Goal: Task Accomplishment & Management: Use online tool/utility

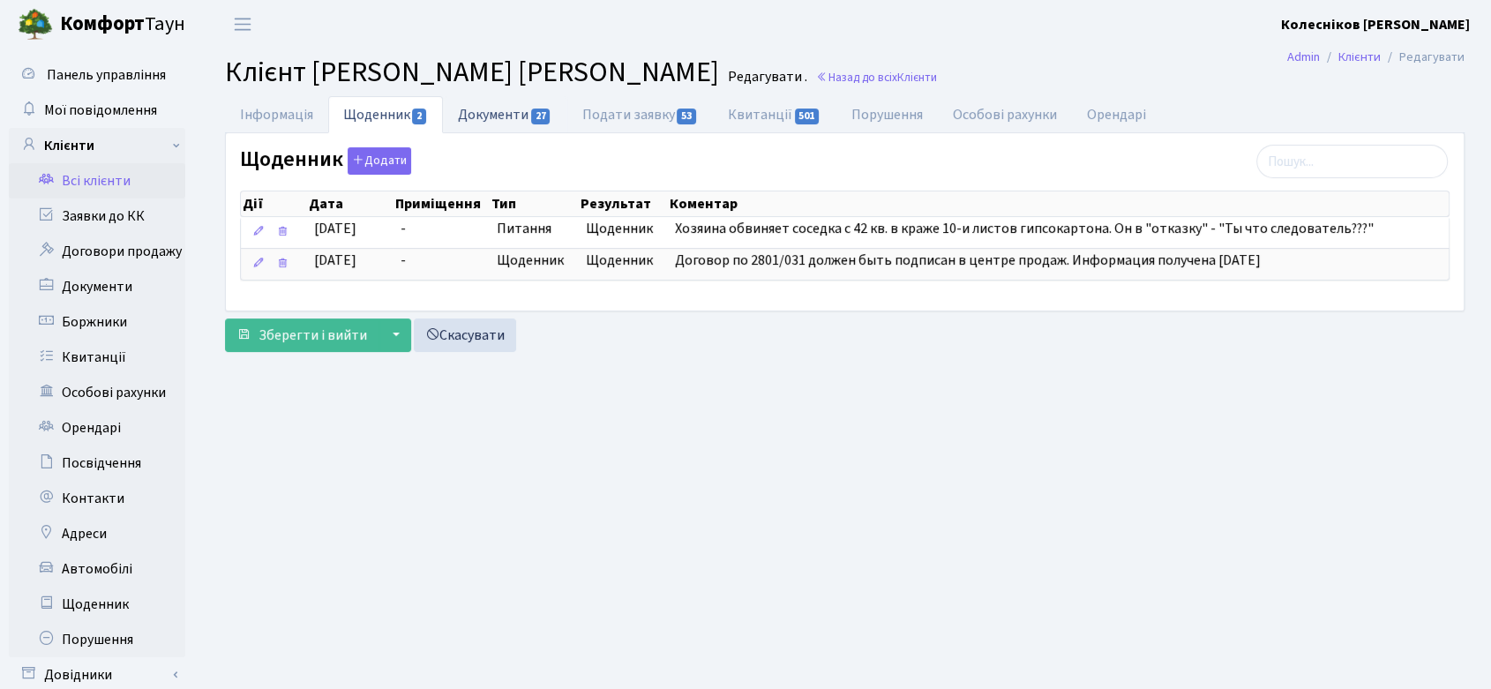
click at [531, 113] on span "27" at bounding box center [540, 117] width 19 height 16
select select "25"
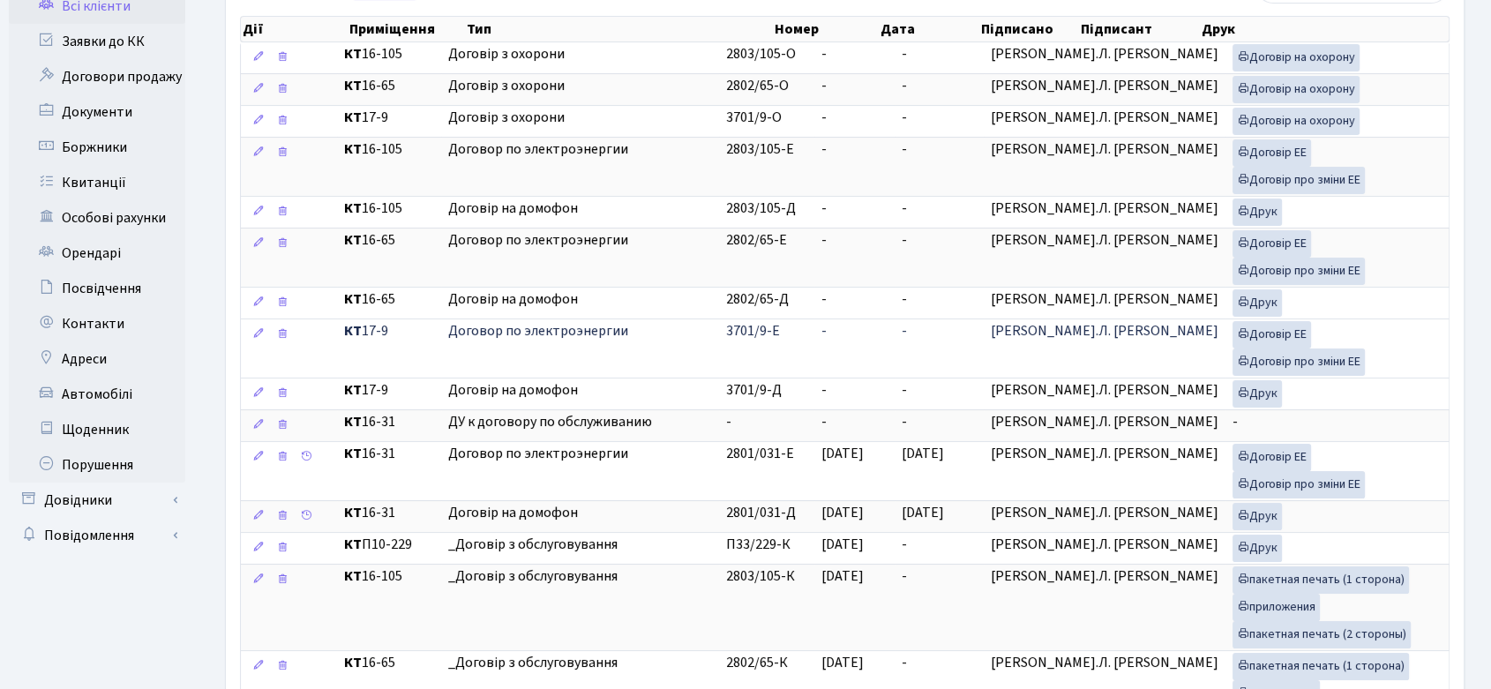
scroll to position [196, 0]
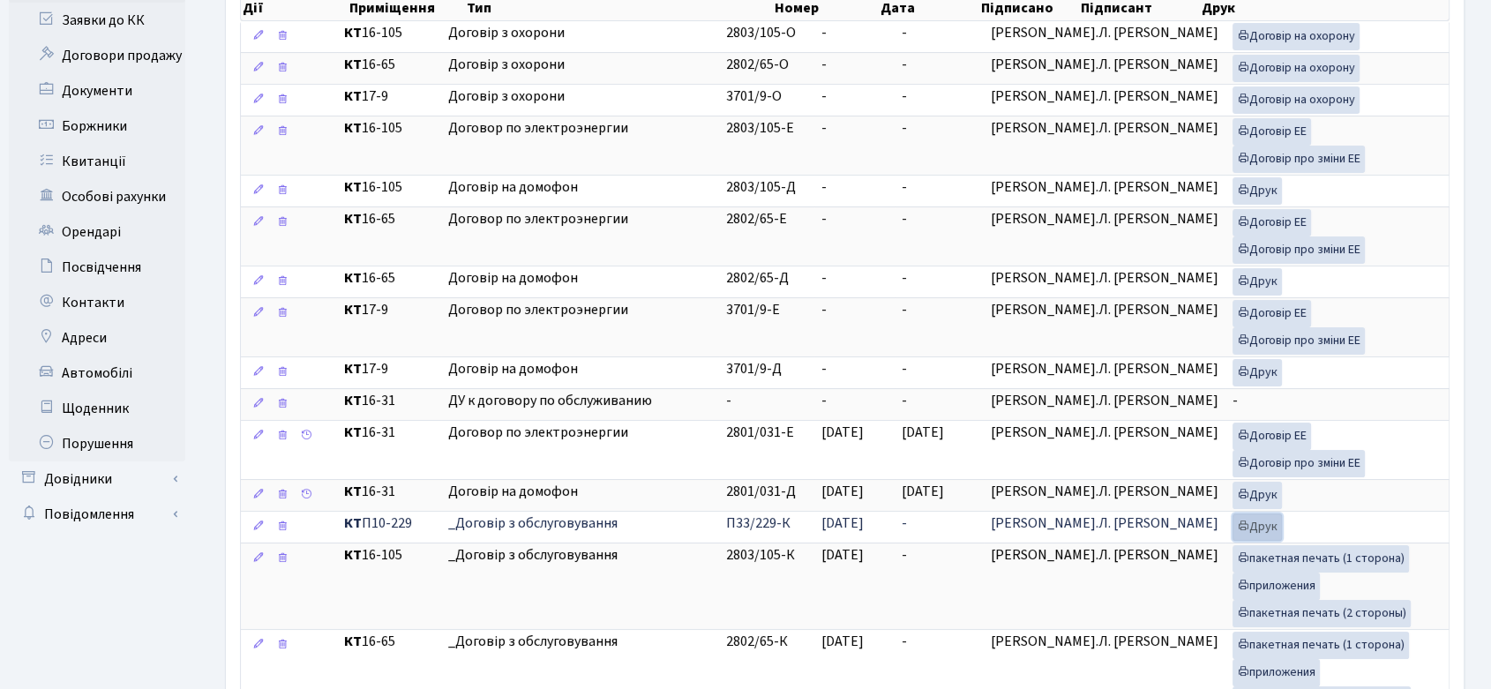
click at [1237, 520] on icon at bounding box center [1243, 526] width 12 height 12
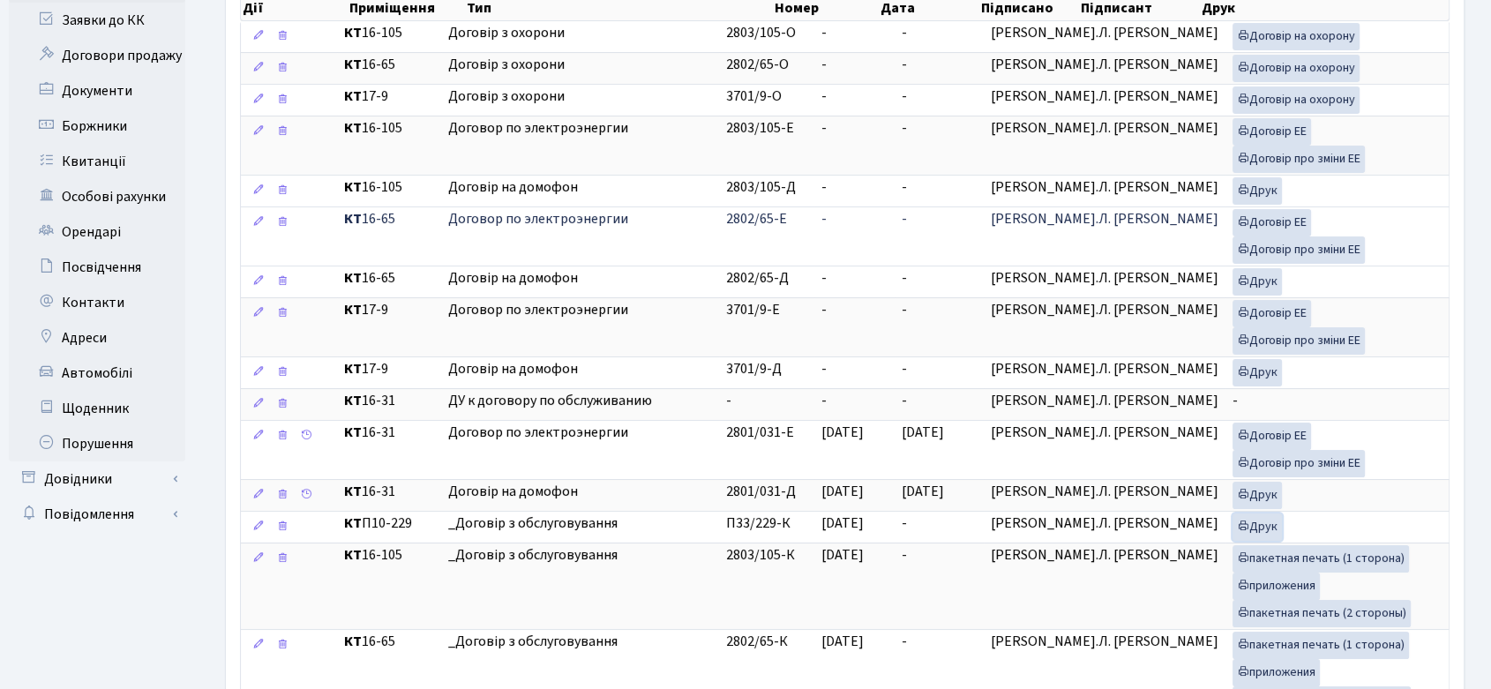
scroll to position [0, 0]
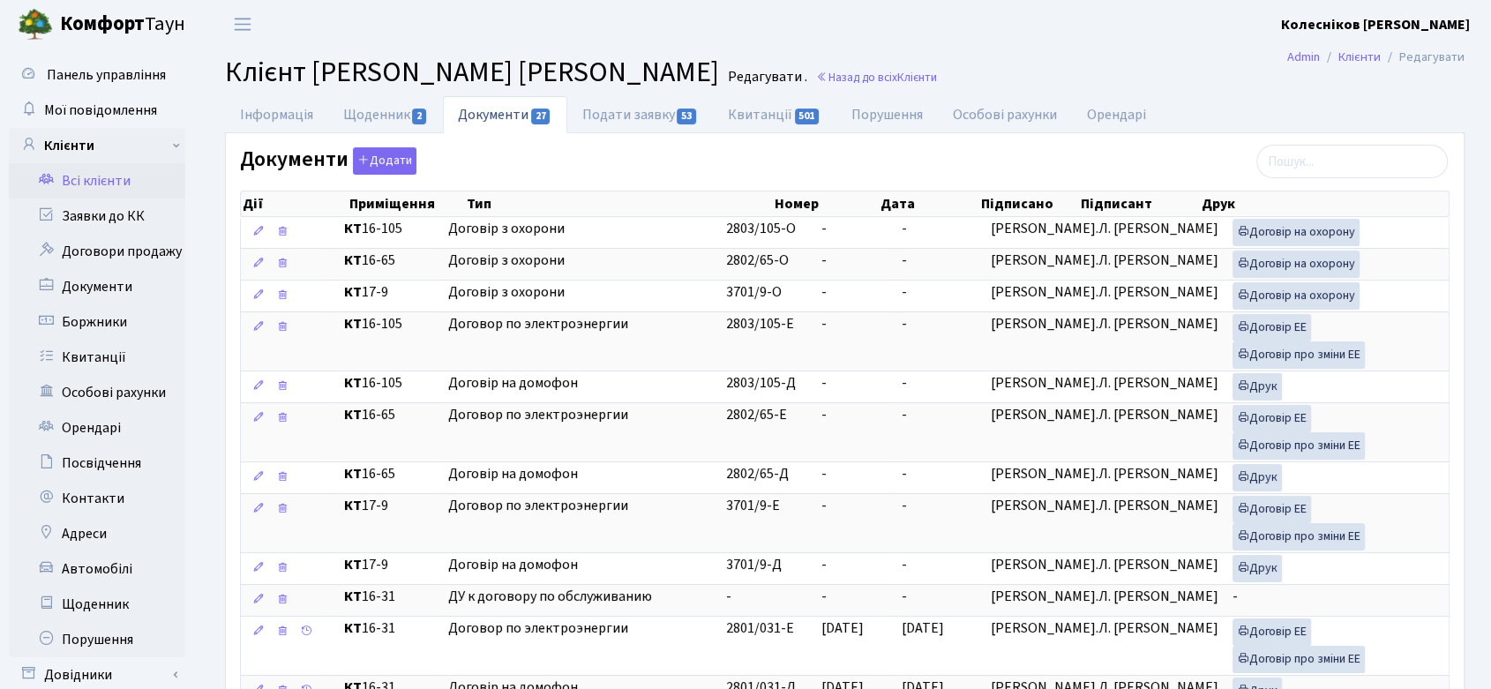
click at [97, 176] on link "Всі клієнти" at bounding box center [97, 180] width 176 height 35
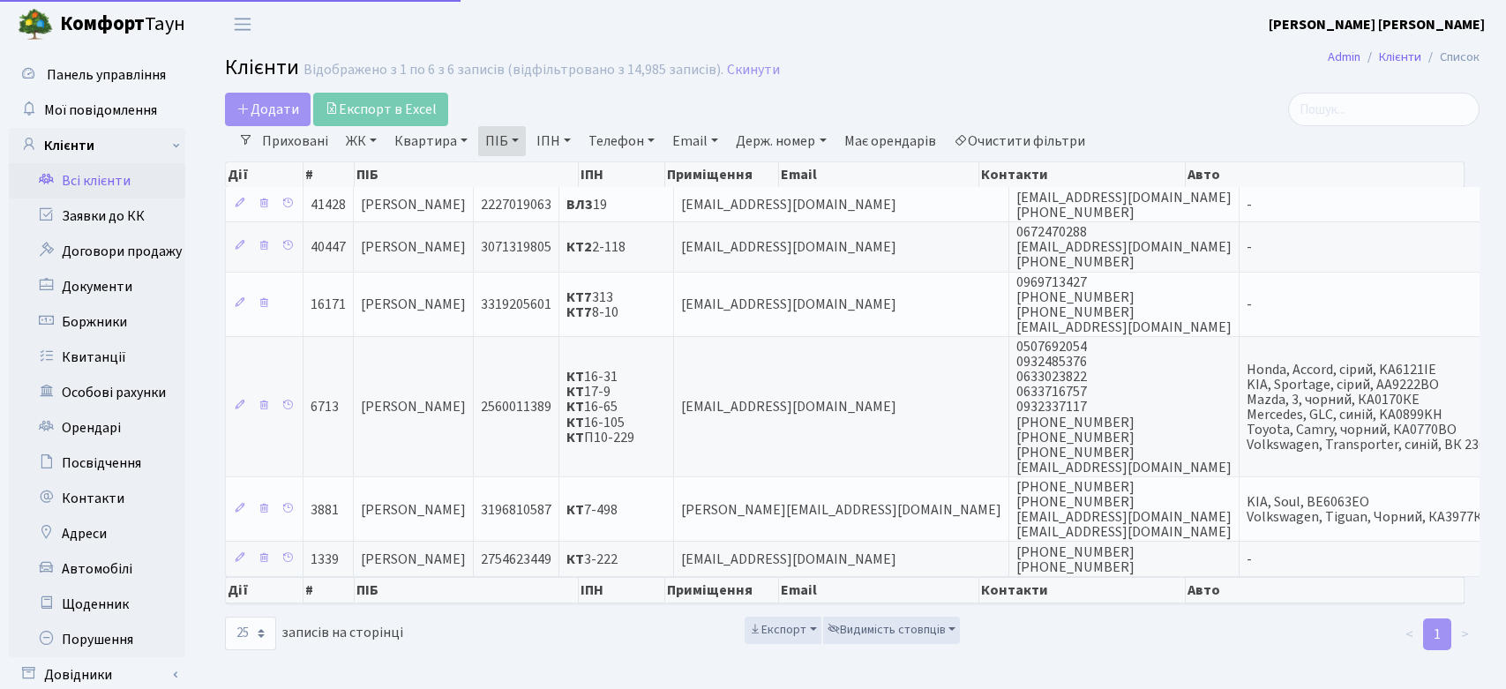
select select "25"
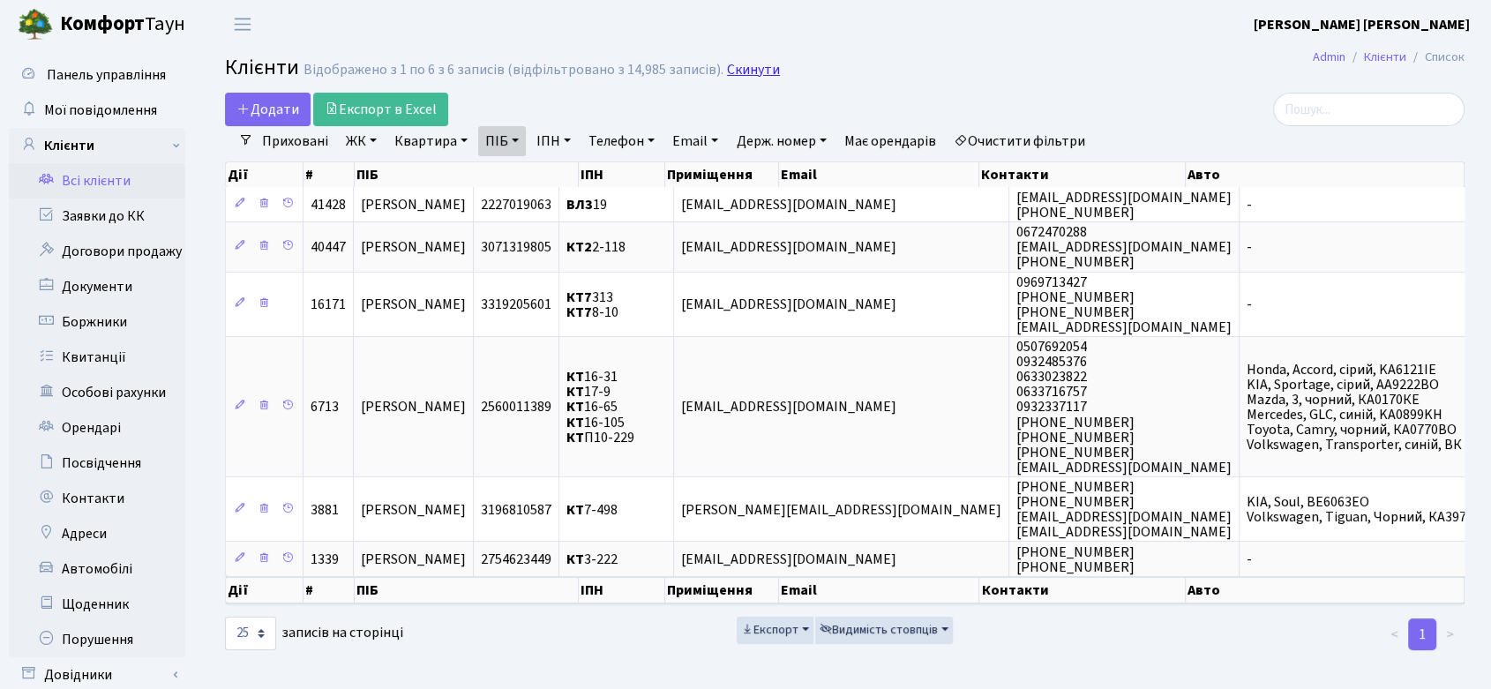
click at [739, 70] on link "Скинути" at bounding box center [753, 70] width 53 height 17
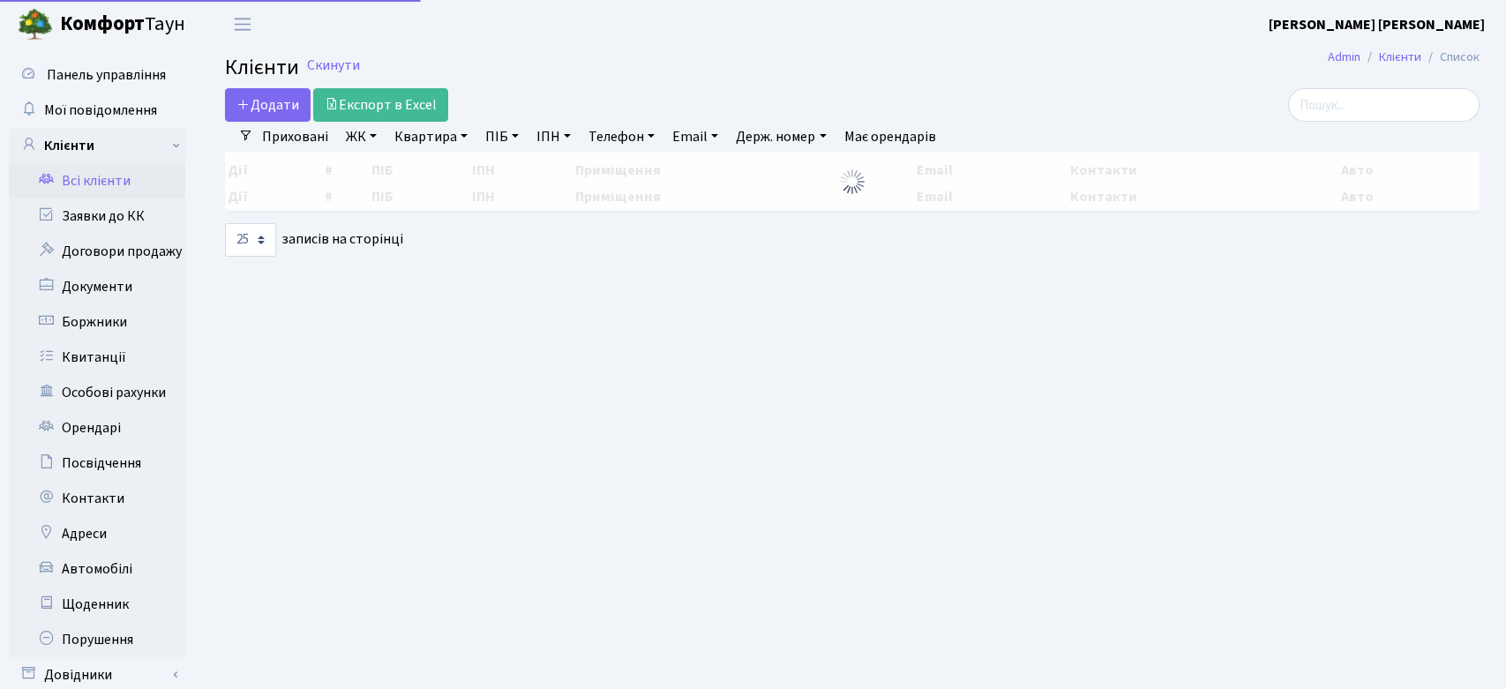
select select
select select "25"
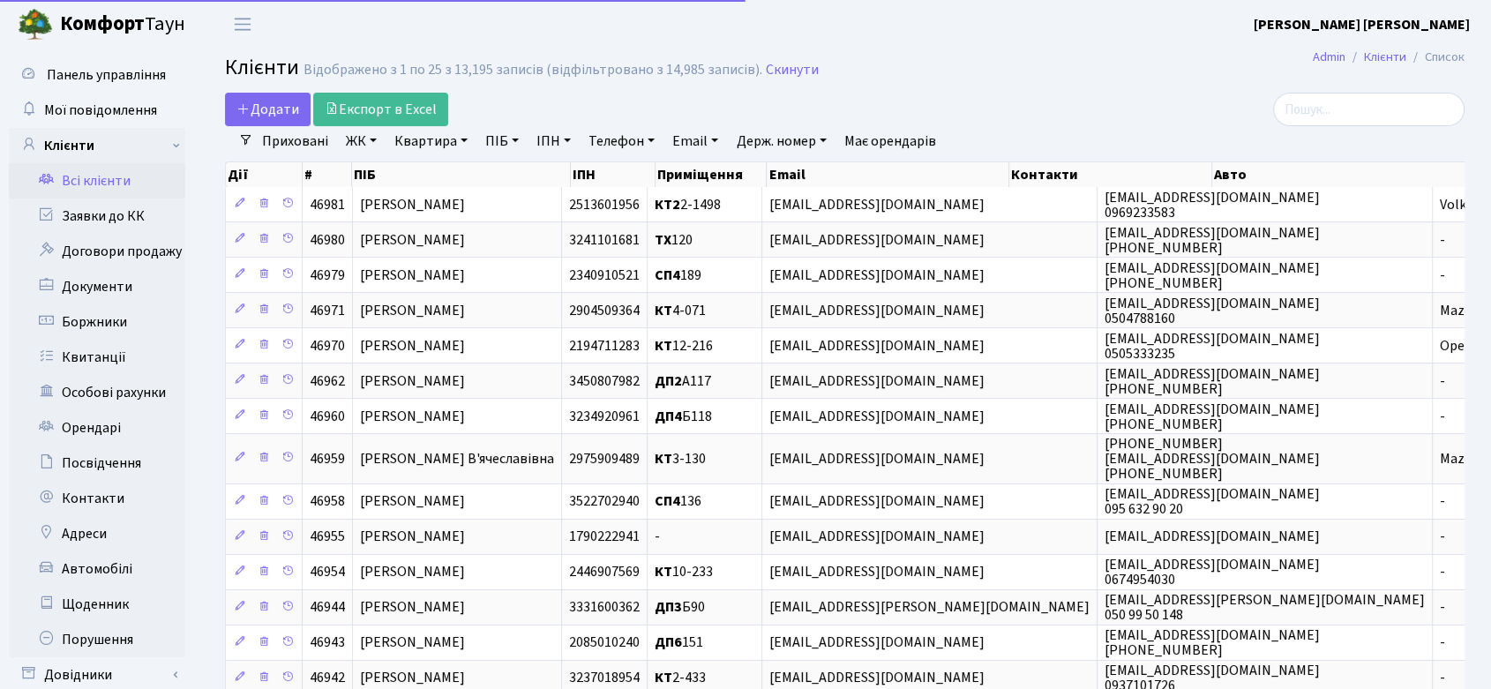
click at [360, 138] on link "ЖК" at bounding box center [361, 141] width 45 height 30
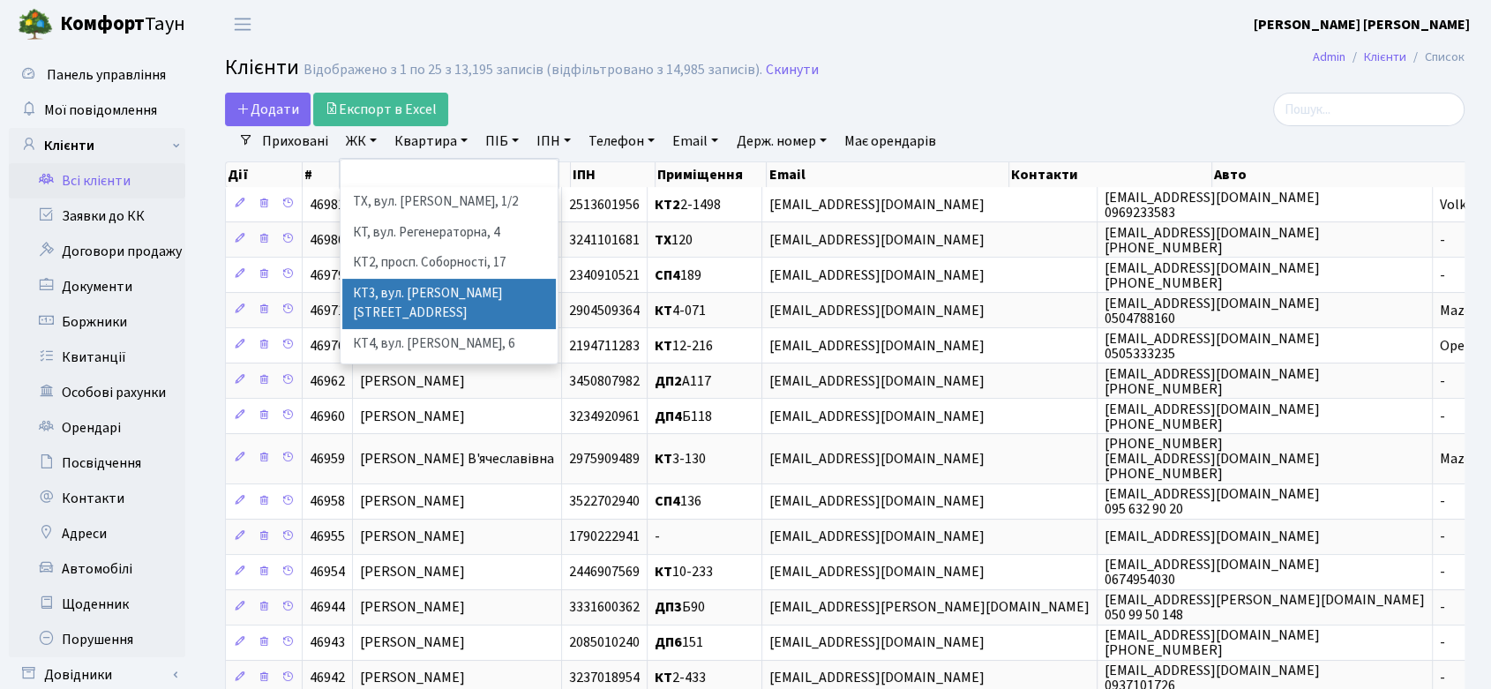
scroll to position [196, 0]
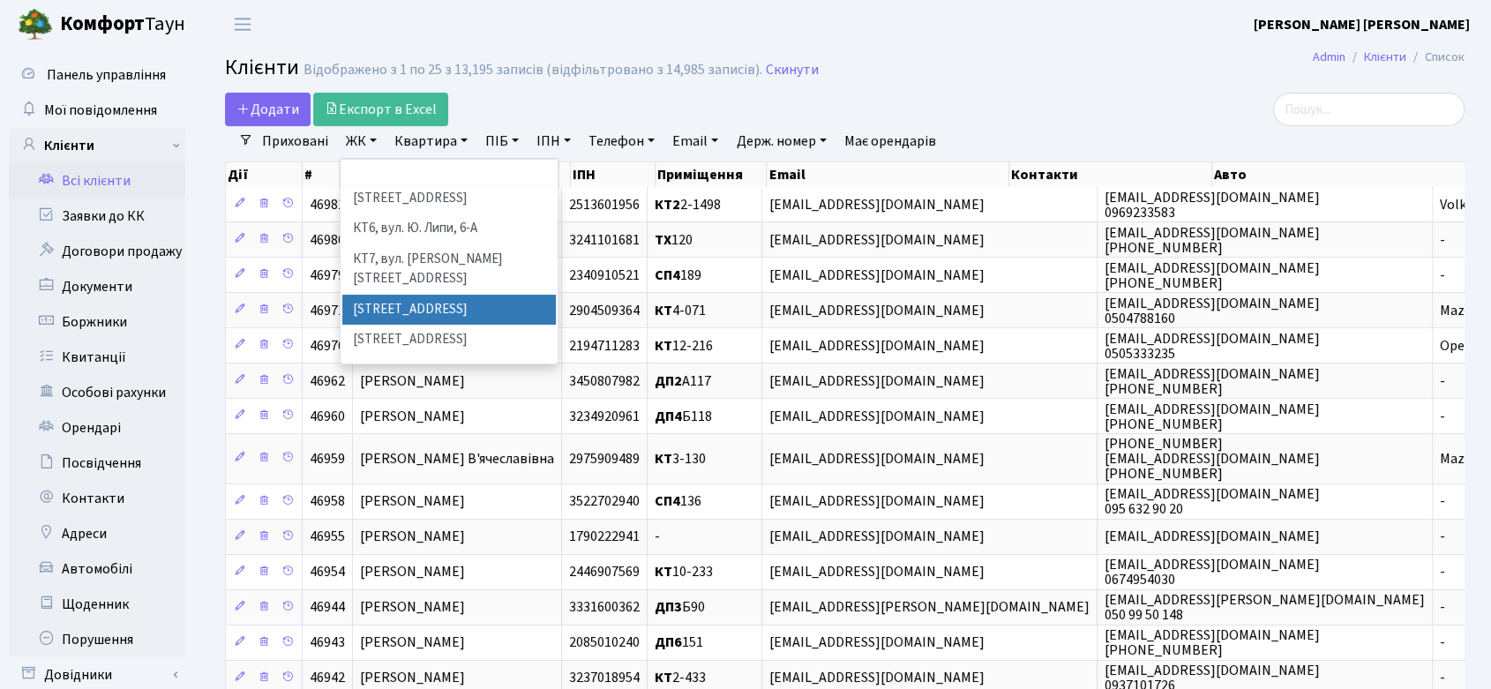
click at [423, 295] on li "[STREET_ADDRESS]" at bounding box center [448, 310] width 213 height 31
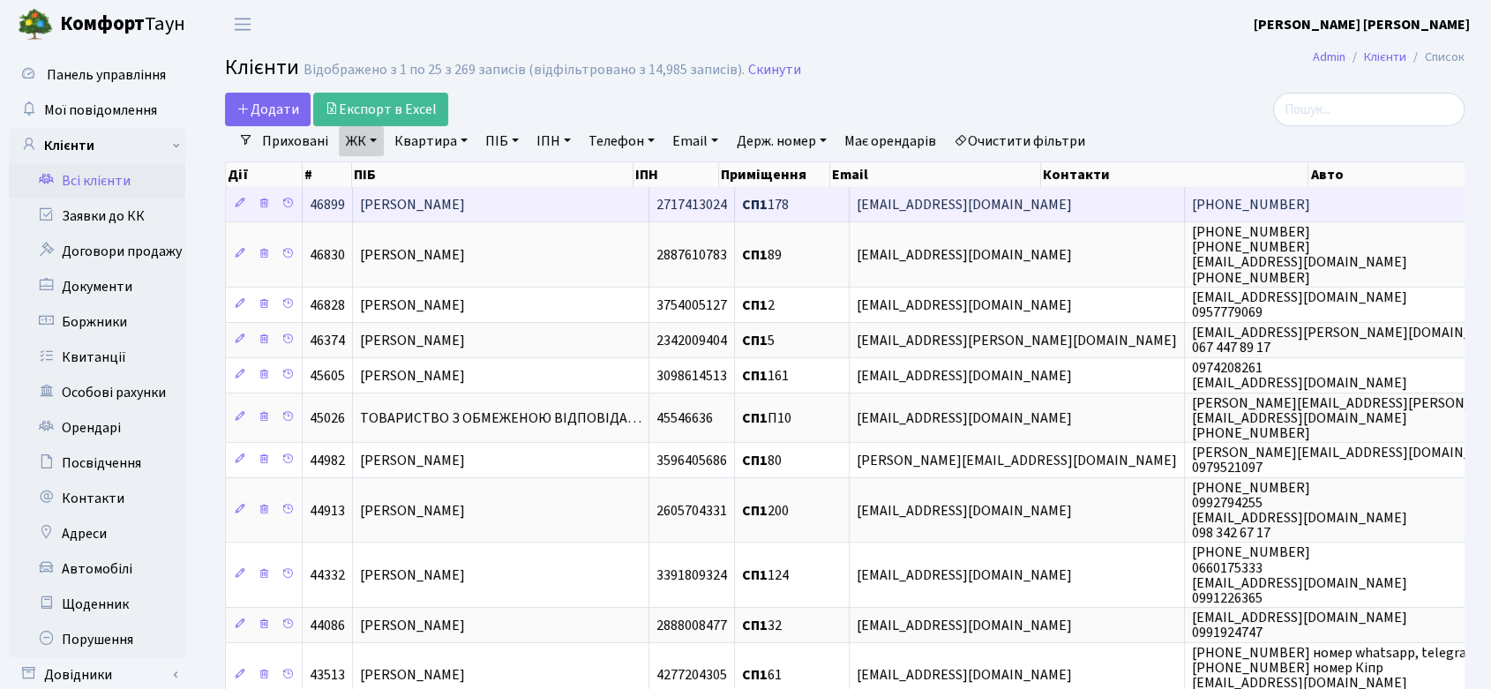
click at [438, 198] on span "Третяк Юлія Валентинівна" at bounding box center [412, 204] width 105 height 19
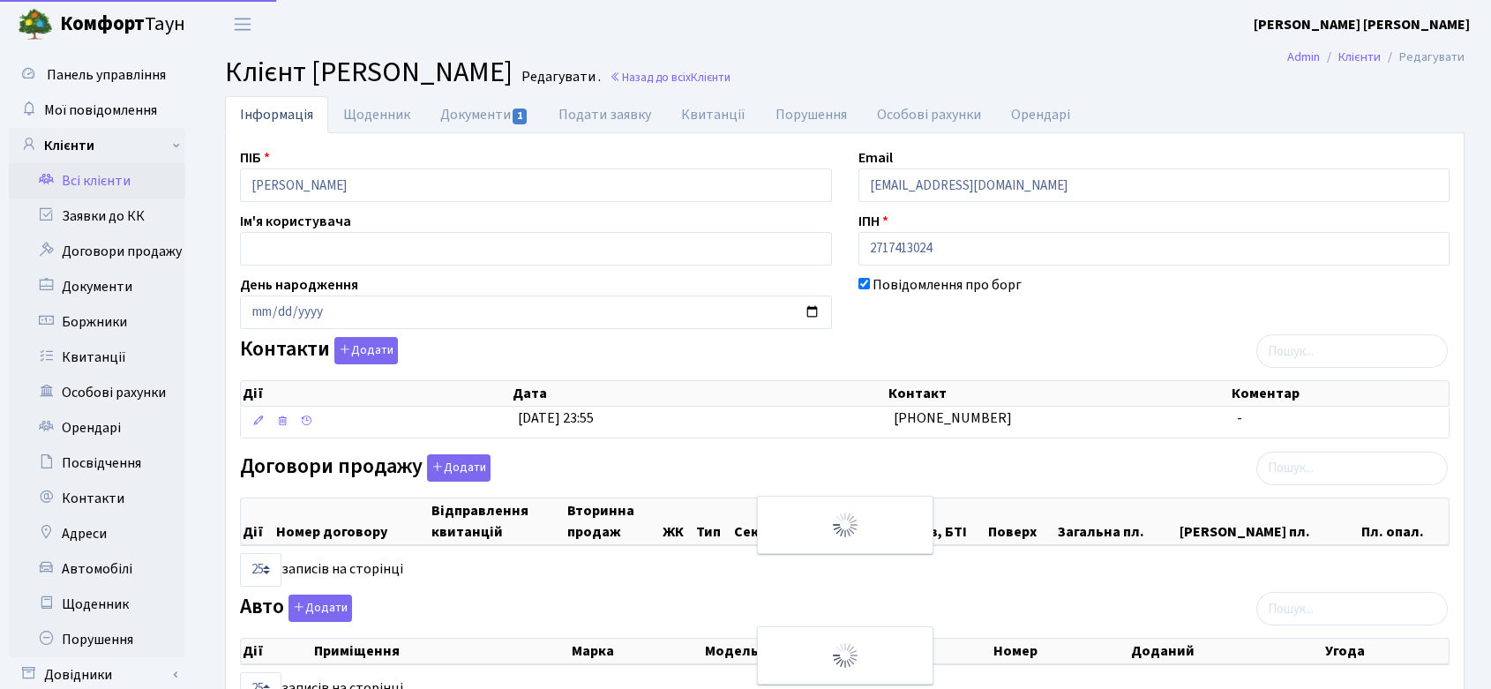
select select "25"
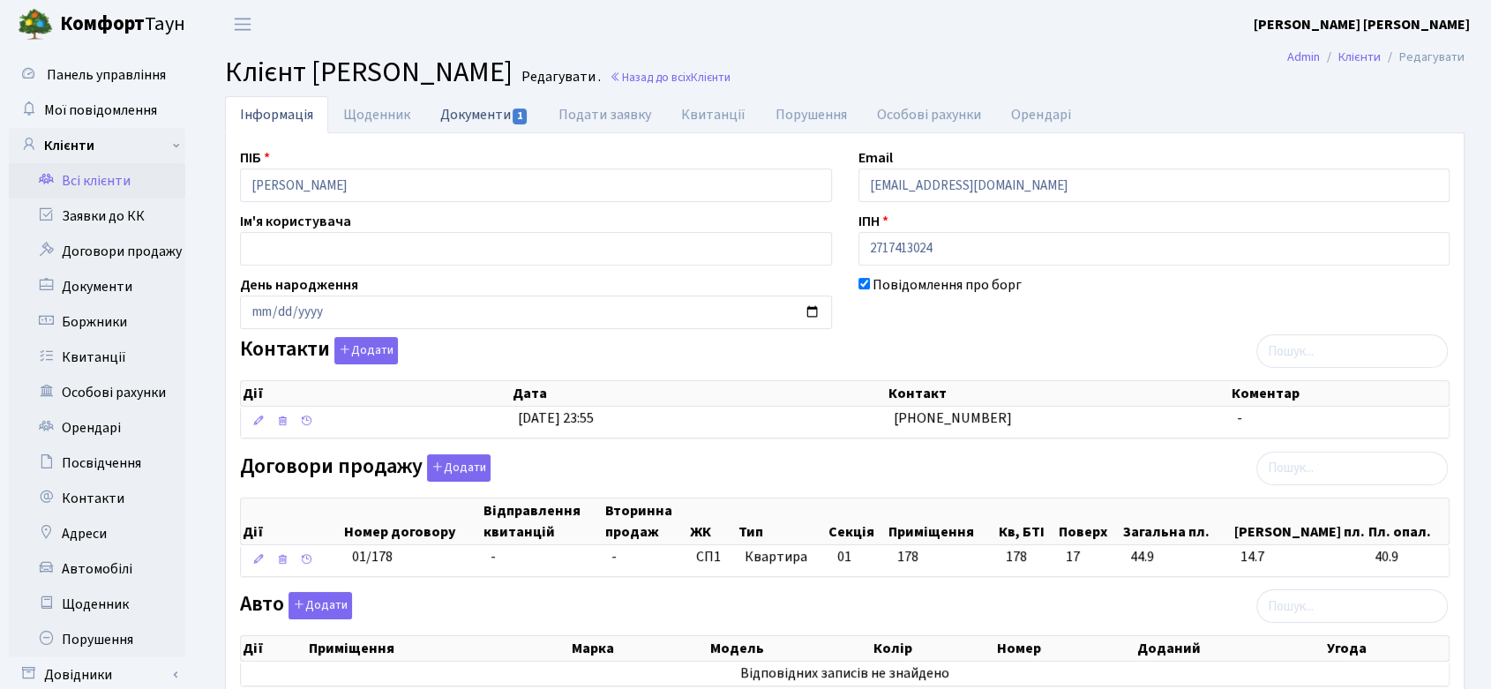
click at [471, 114] on link "Документи 1" at bounding box center [484, 114] width 118 height 36
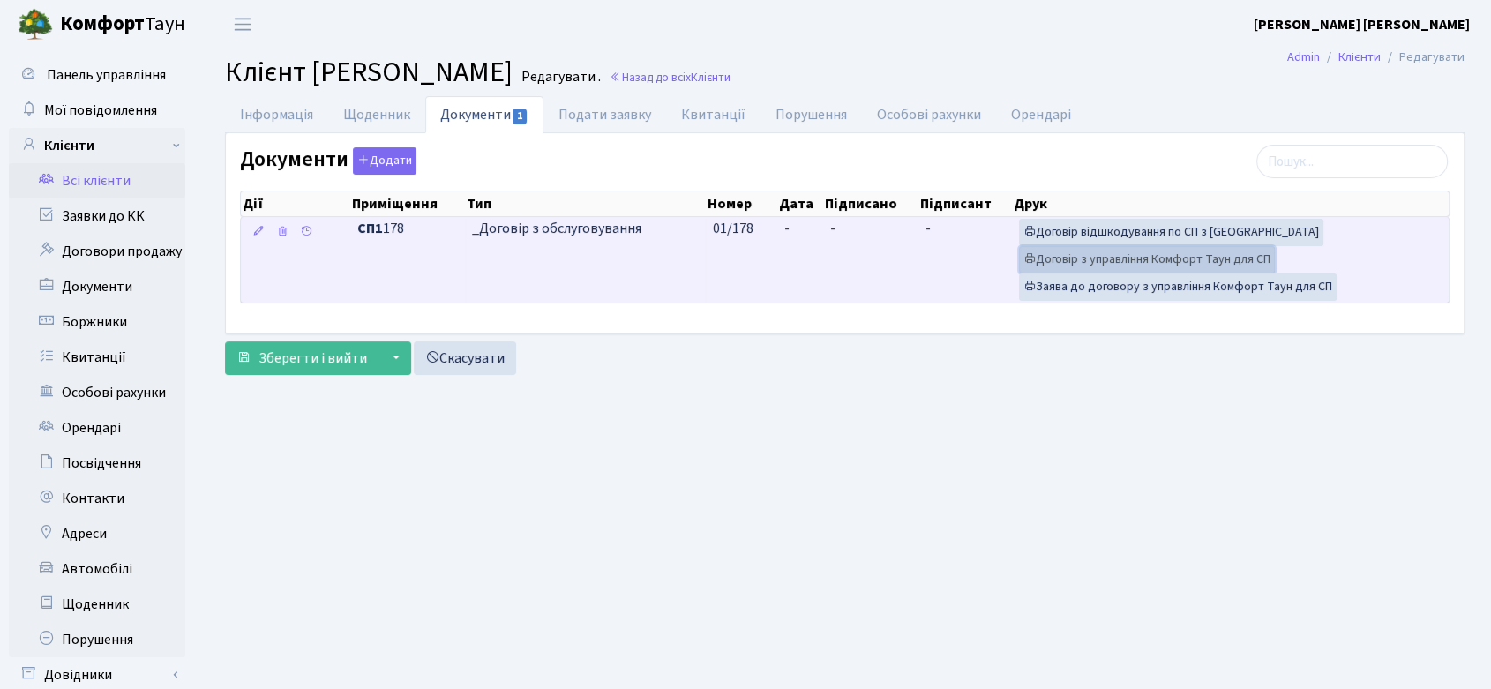
click at [1111, 257] on link "Договір з управління Комфорт Таун для СП" at bounding box center [1147, 259] width 256 height 27
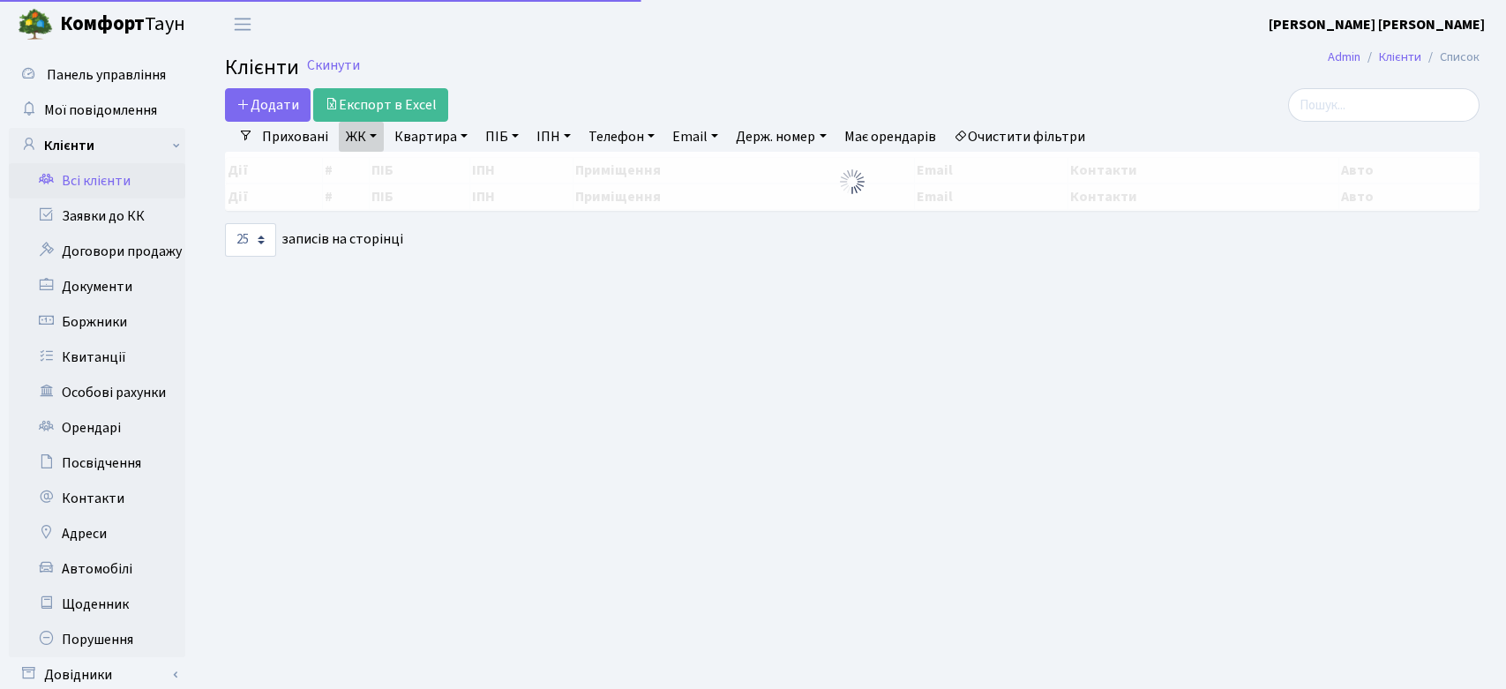
select select "25"
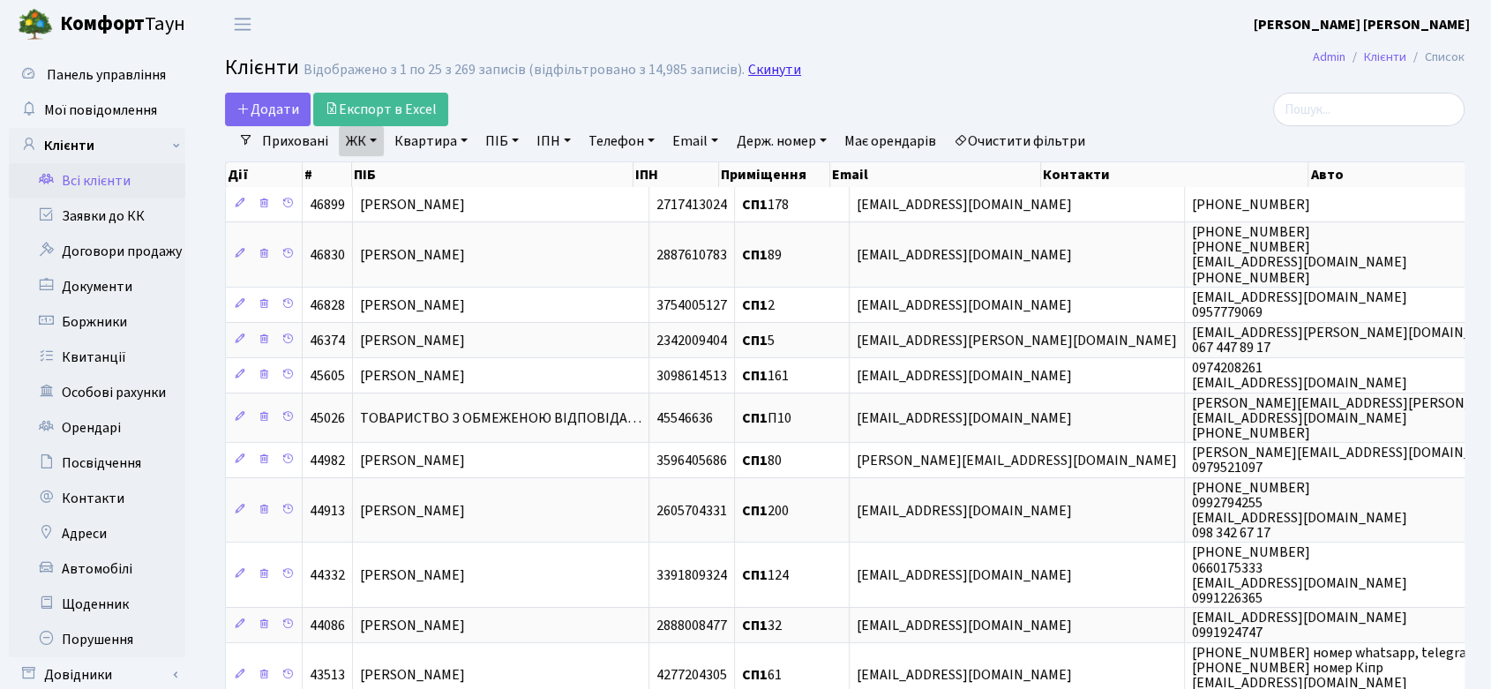
click at [768, 65] on link "Скинути" at bounding box center [774, 70] width 53 height 17
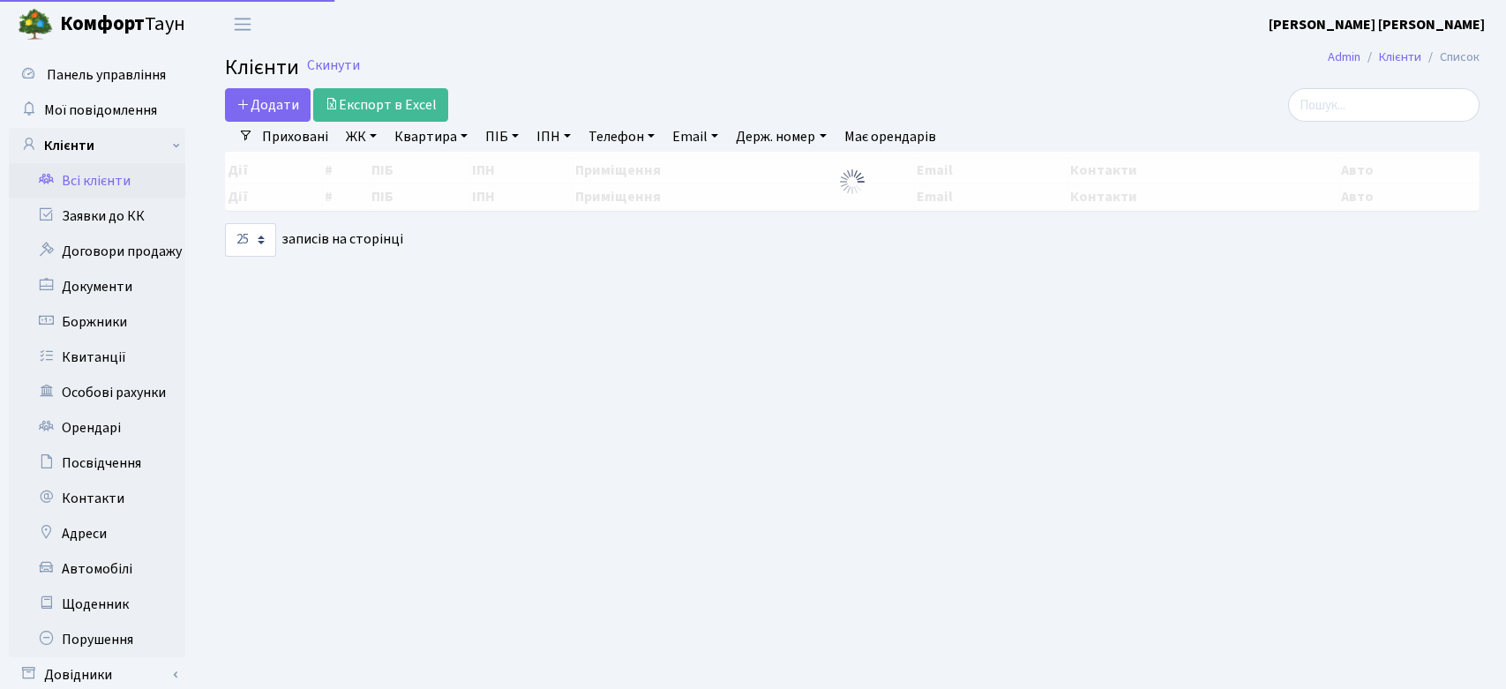
select select
select select "25"
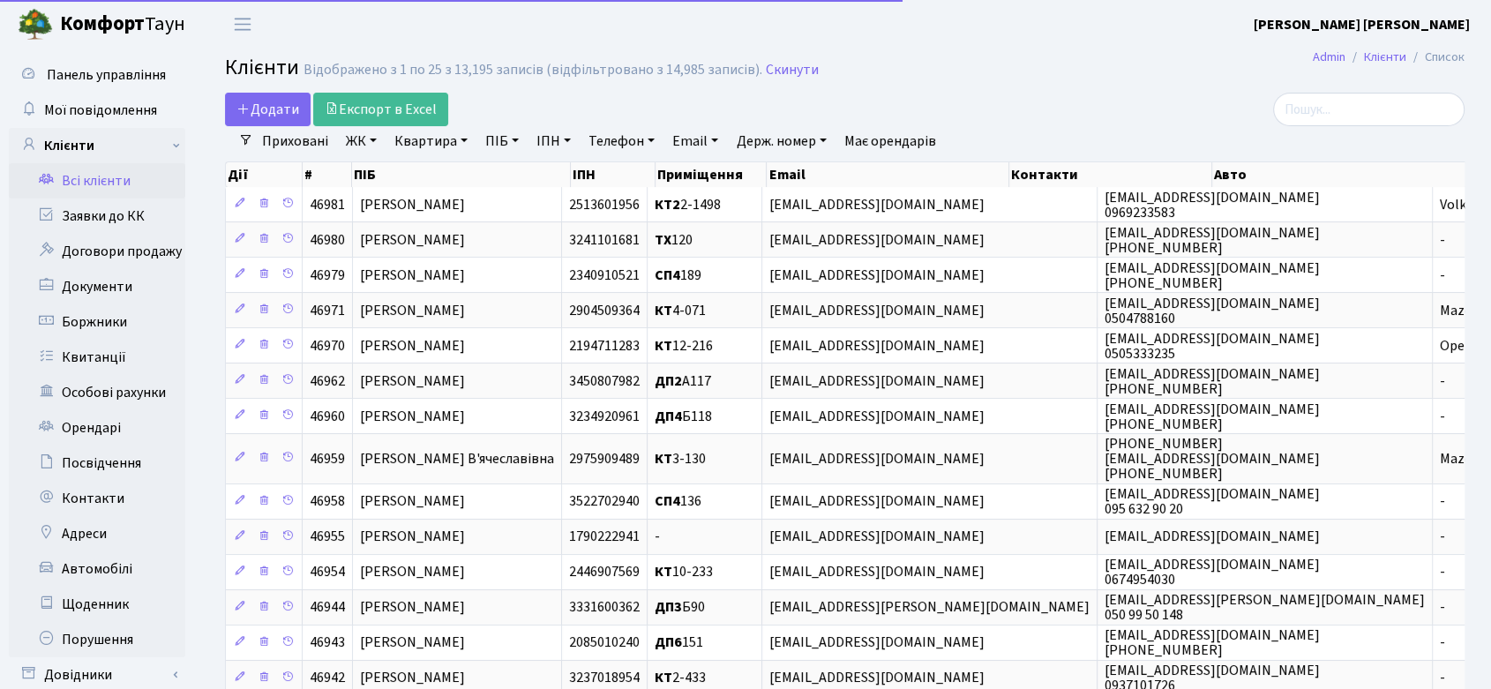
click at [351, 144] on link "ЖК" at bounding box center [361, 141] width 45 height 30
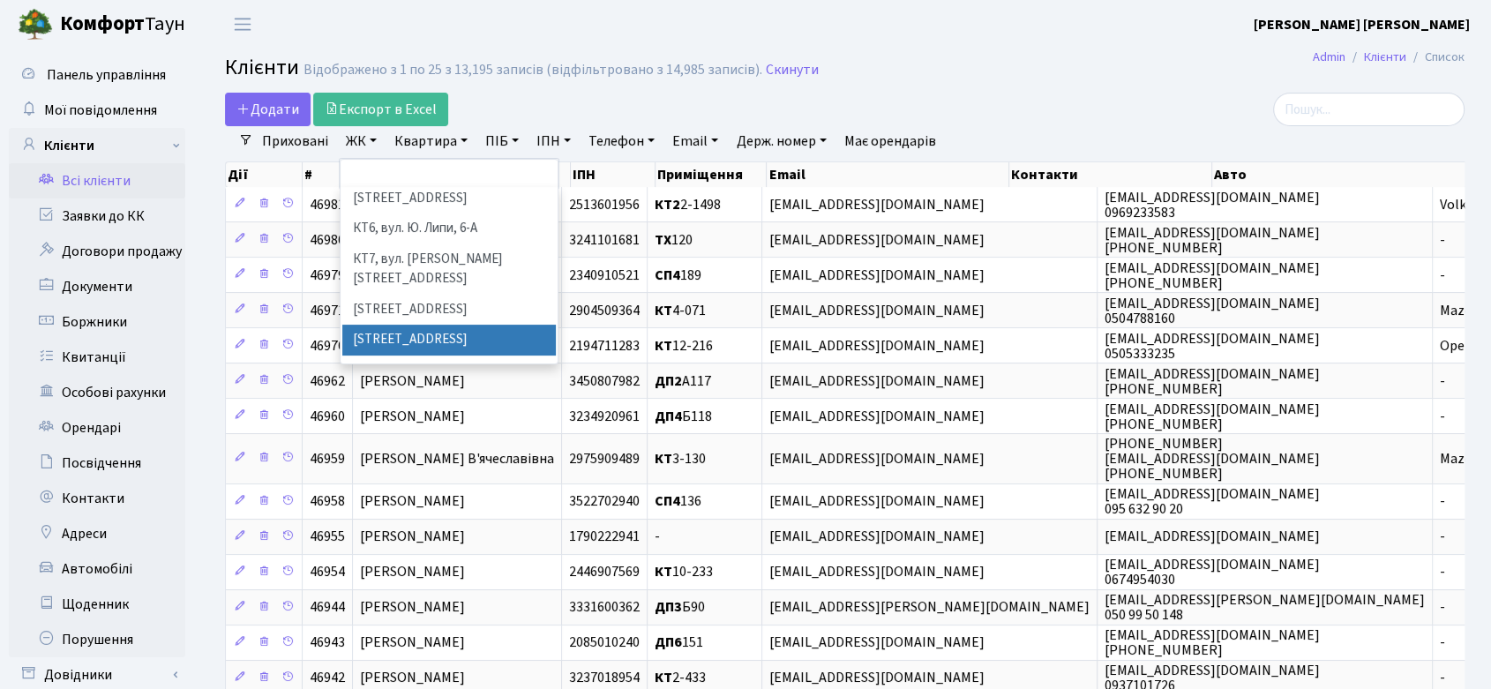
scroll to position [392, 0]
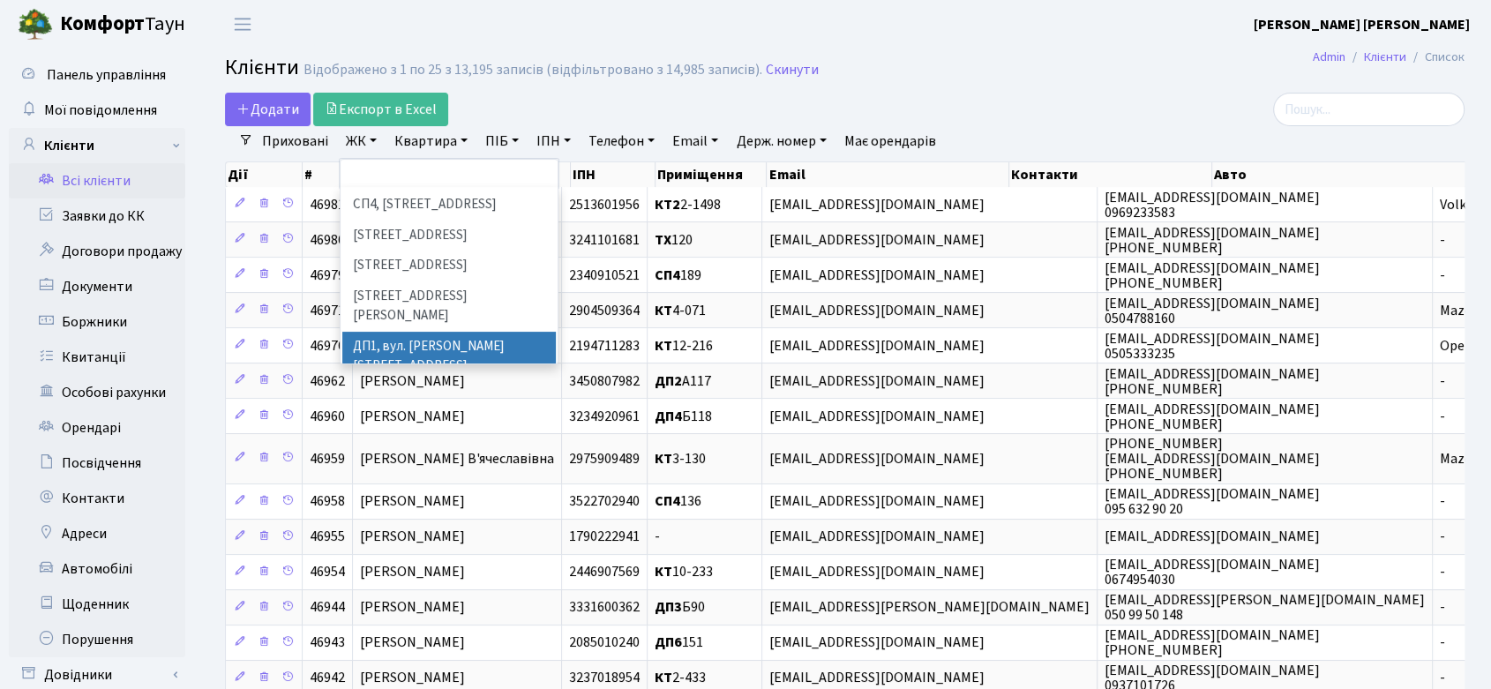
click at [420, 332] on li "ДП1, вул. [PERSON_NAME][STREET_ADDRESS]" at bounding box center [448, 357] width 213 height 50
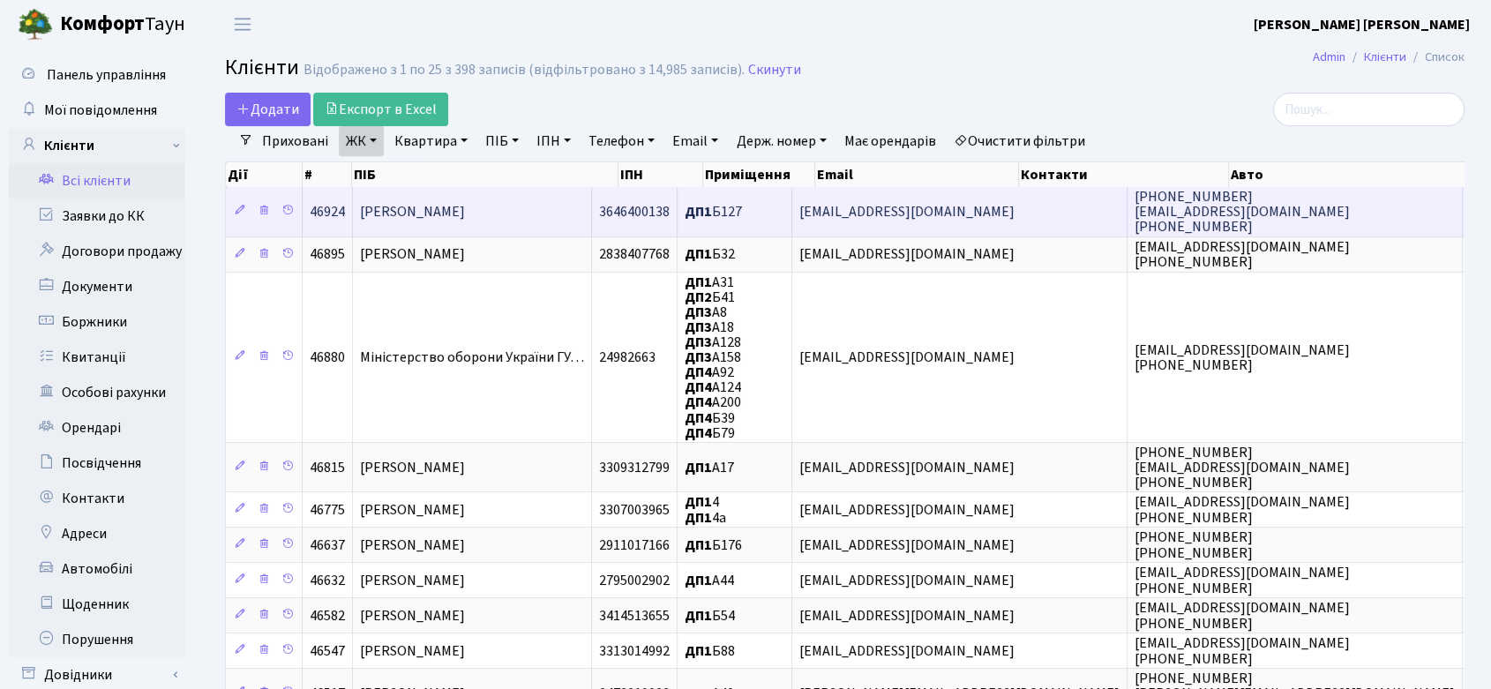
click at [461, 203] on span "[PERSON_NAME]" at bounding box center [412, 211] width 105 height 19
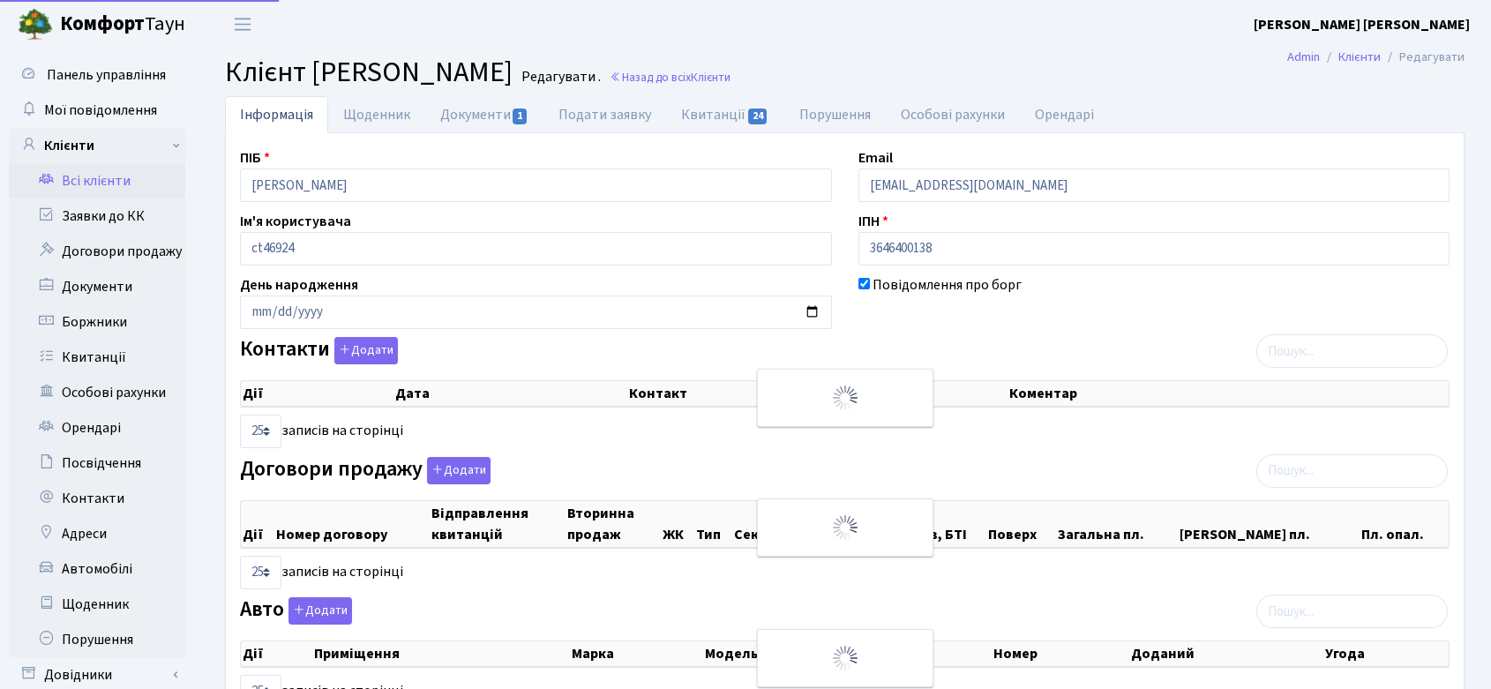
select select "25"
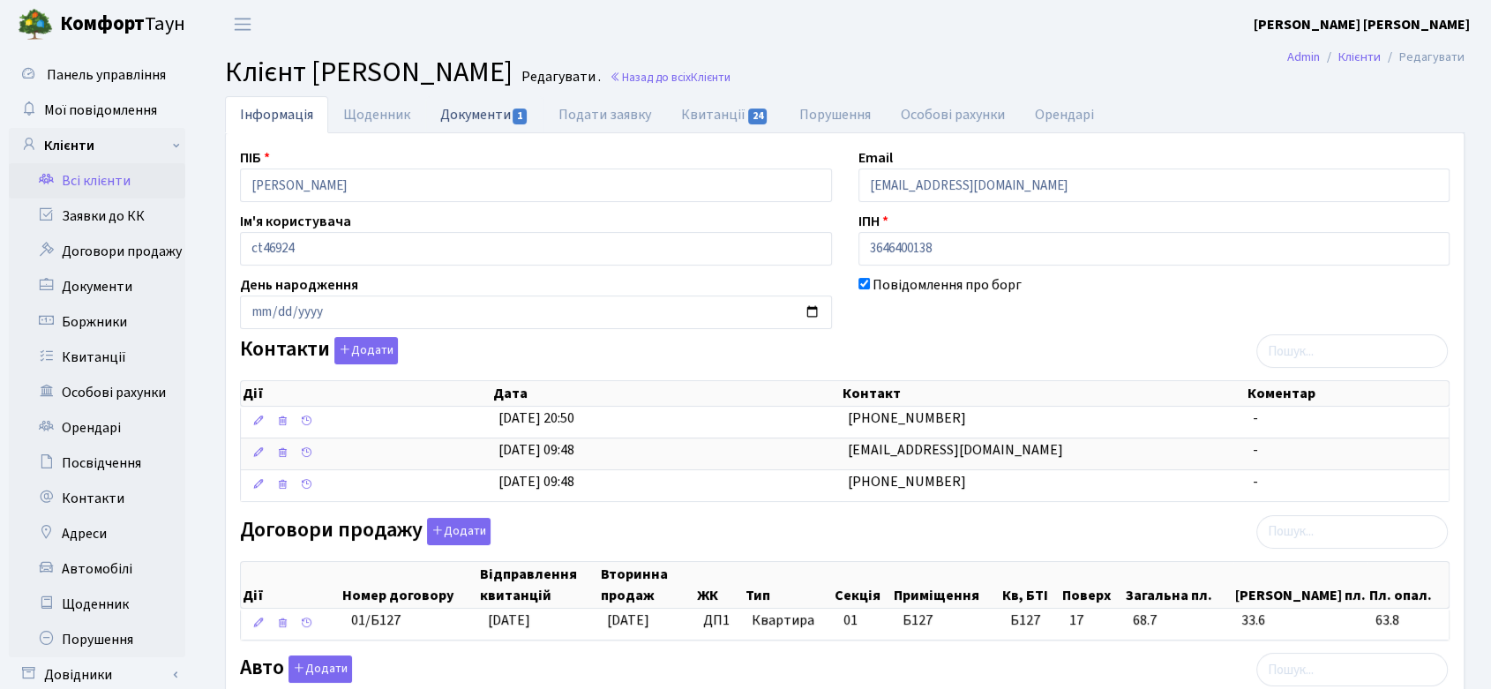
click at [503, 110] on link "Документи 1" at bounding box center [484, 114] width 118 height 36
select select "25"
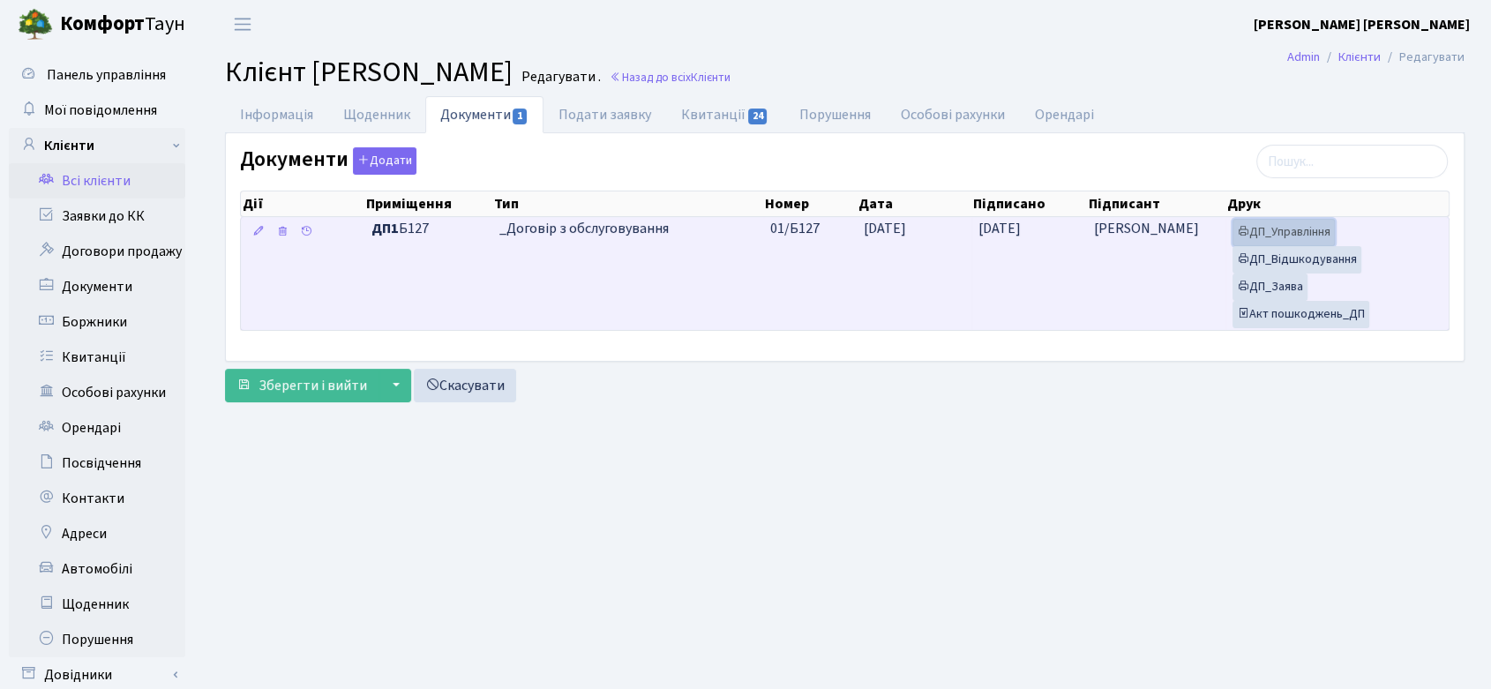
click at [1276, 228] on link "ДП_Управління" at bounding box center [1283, 232] width 102 height 27
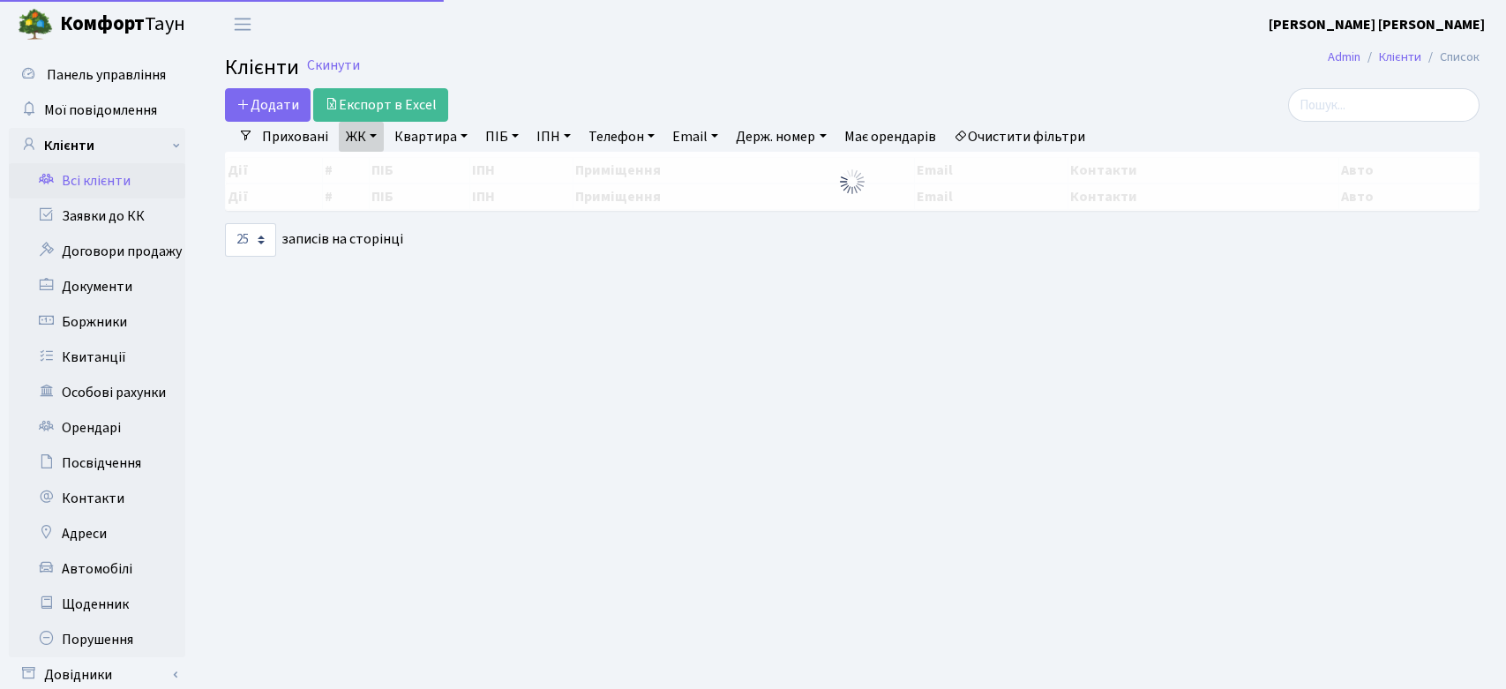
select select "25"
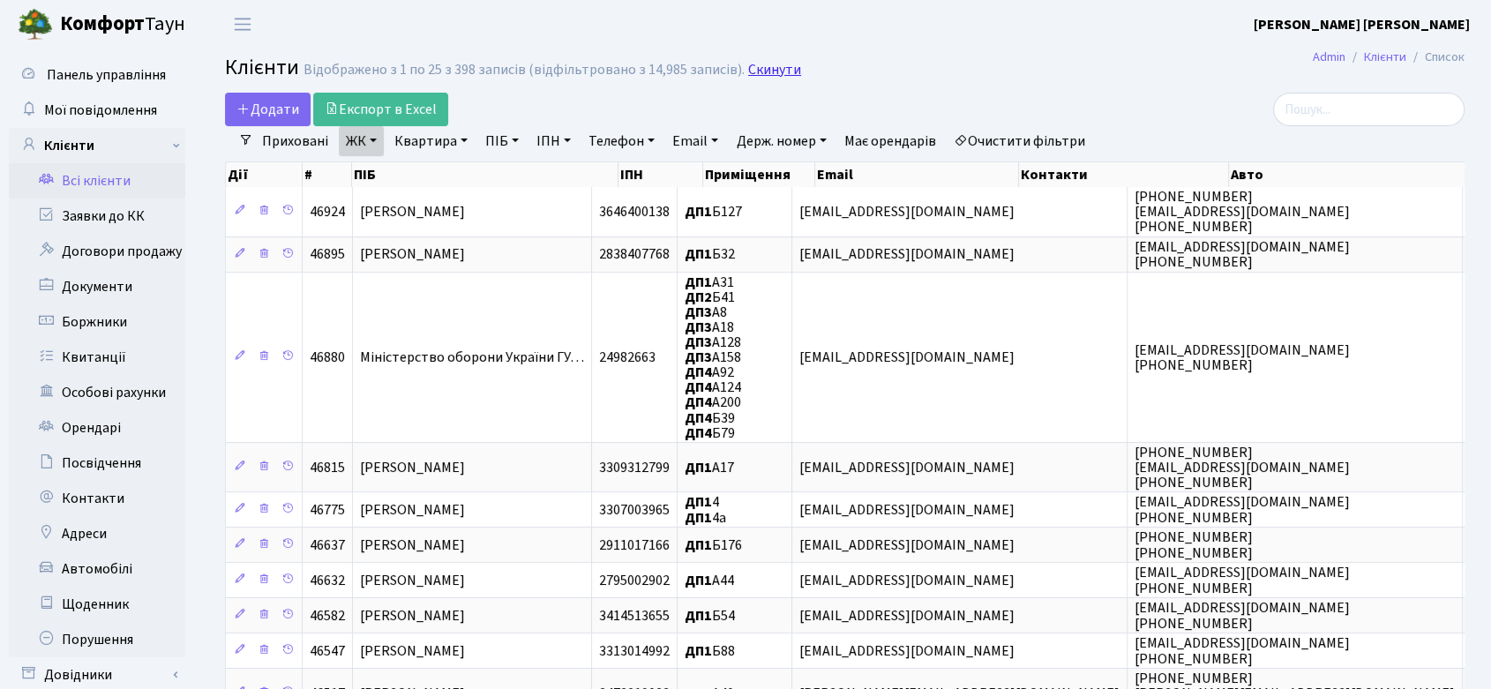
click at [761, 62] on link "Скинути" at bounding box center [774, 70] width 53 height 17
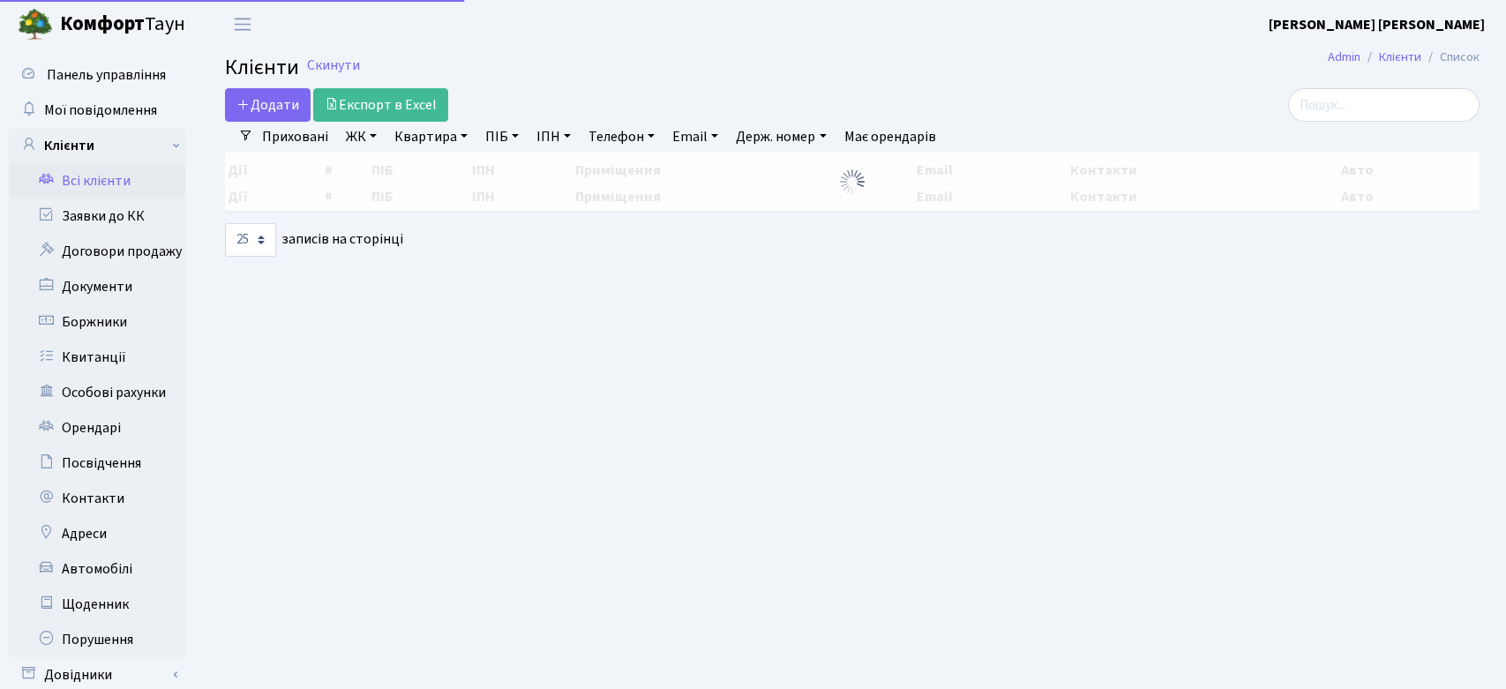
select select
select select "25"
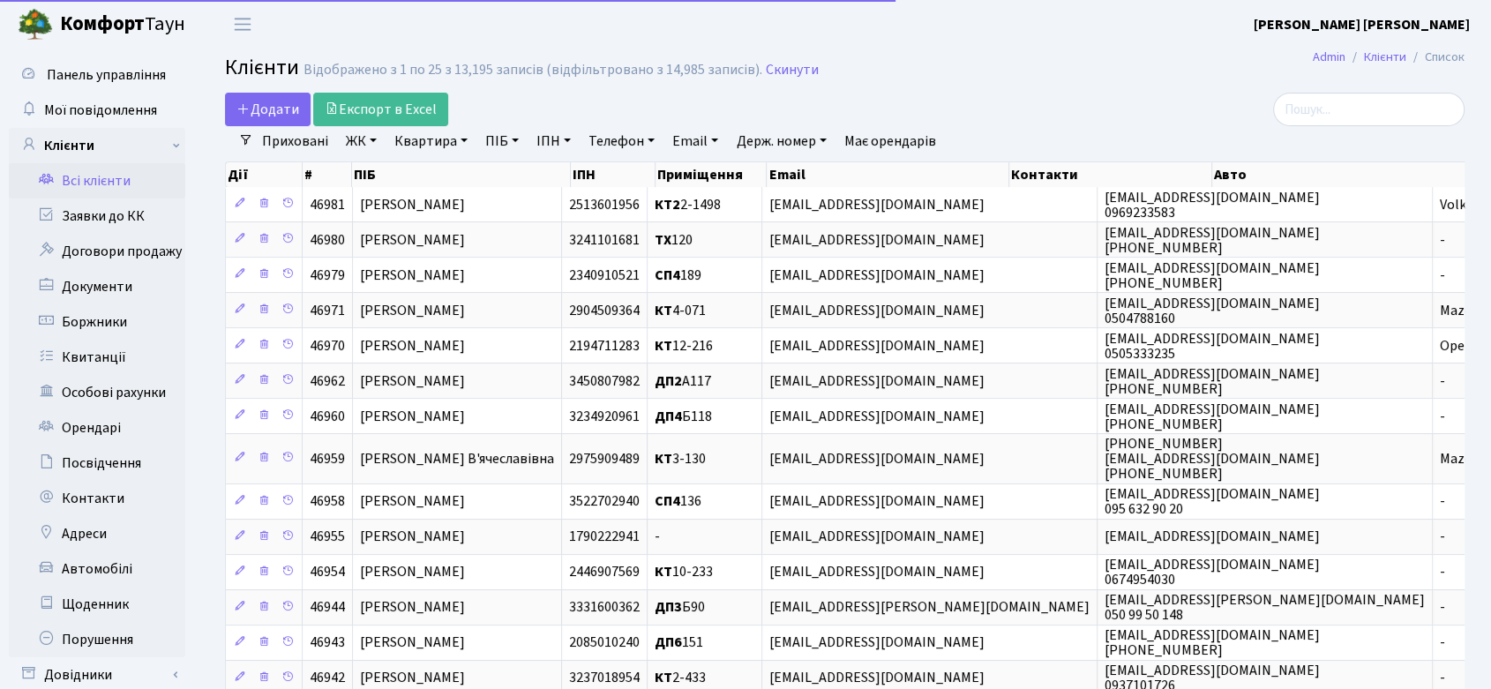
click at [368, 133] on link "ЖК" at bounding box center [361, 141] width 45 height 30
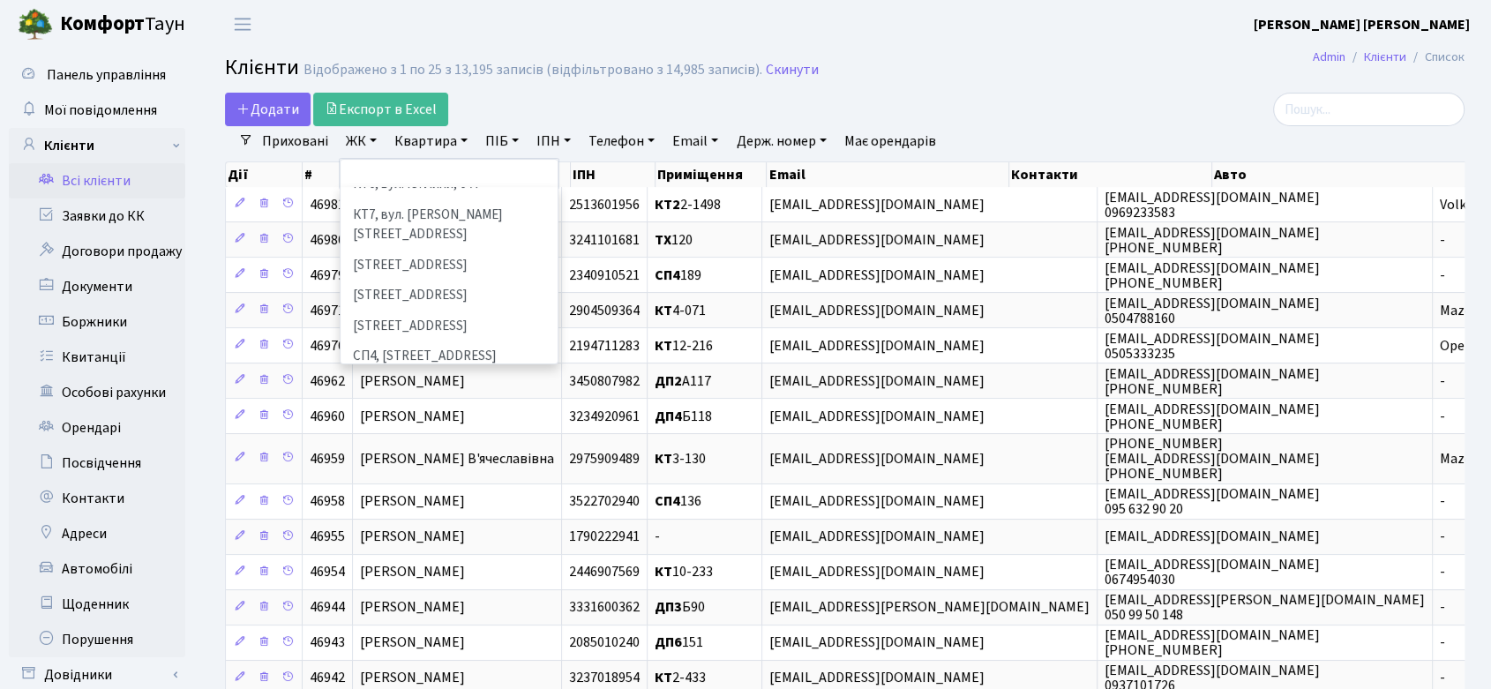
scroll to position [392, 0]
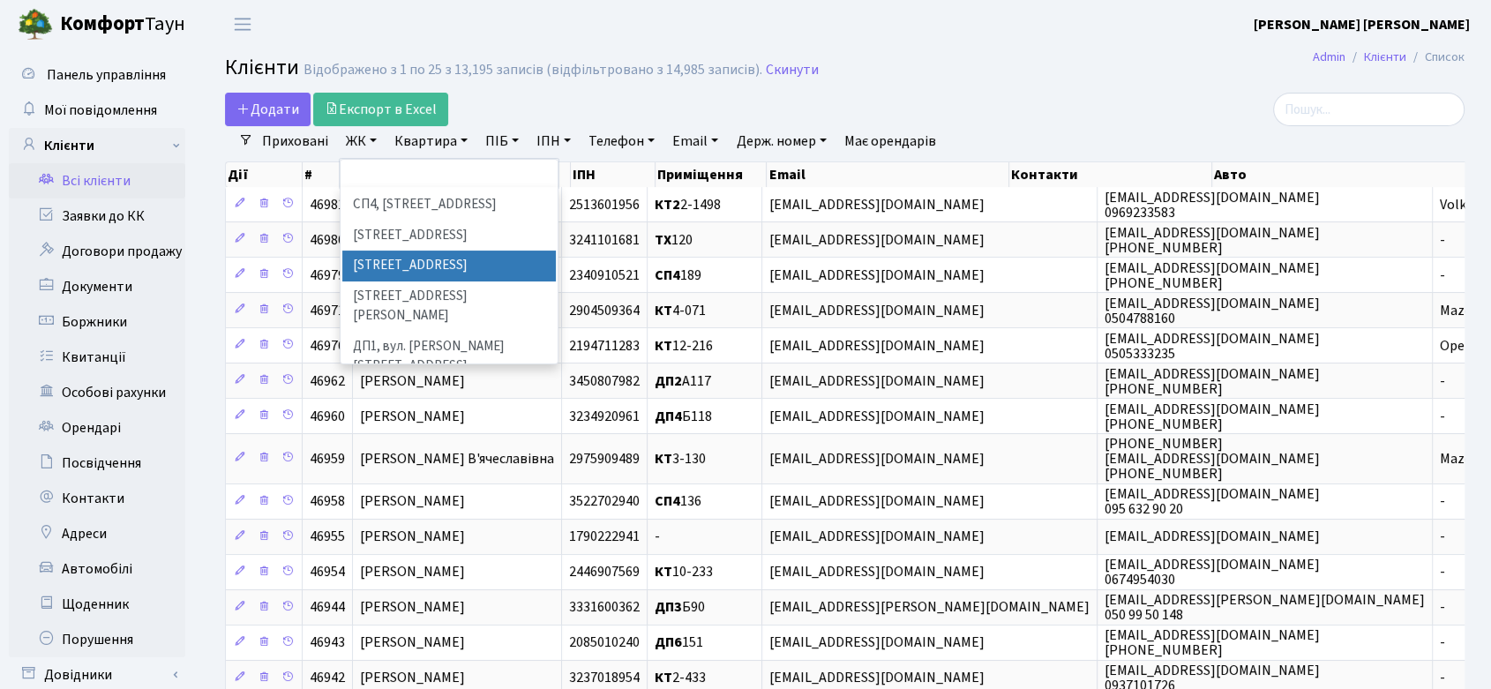
click at [393, 251] on li "ВЛ2, Голосіївський просп., 76" at bounding box center [448, 266] width 213 height 31
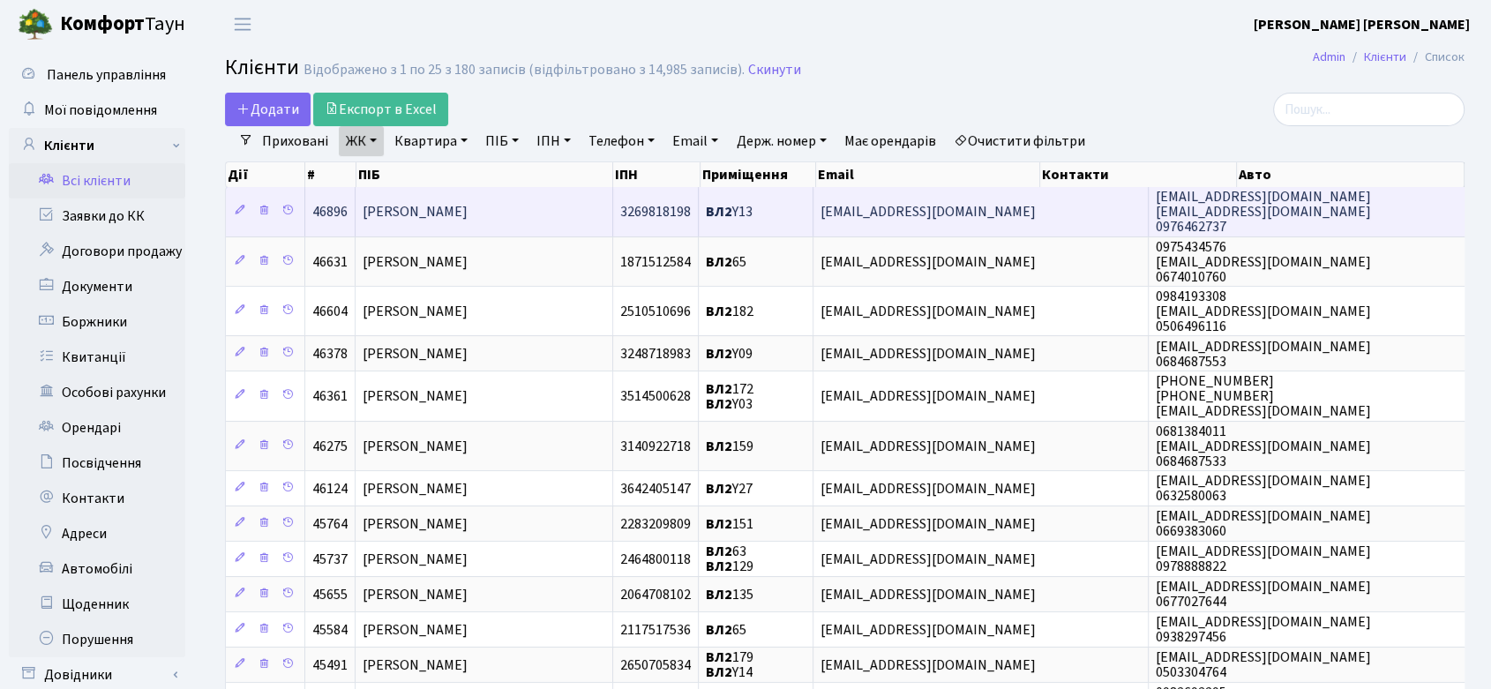
click at [468, 210] on span "Степанець Богдан Олексійович" at bounding box center [415, 211] width 105 height 19
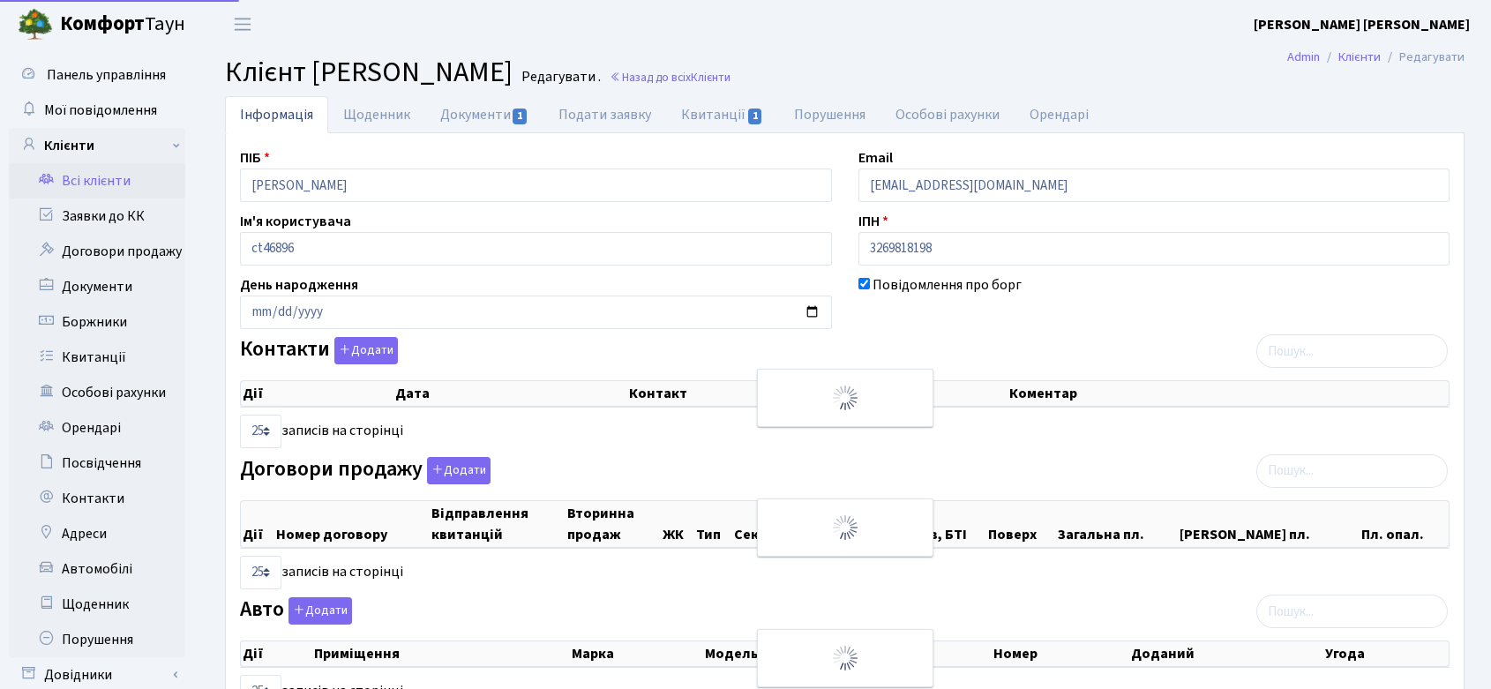
select select "25"
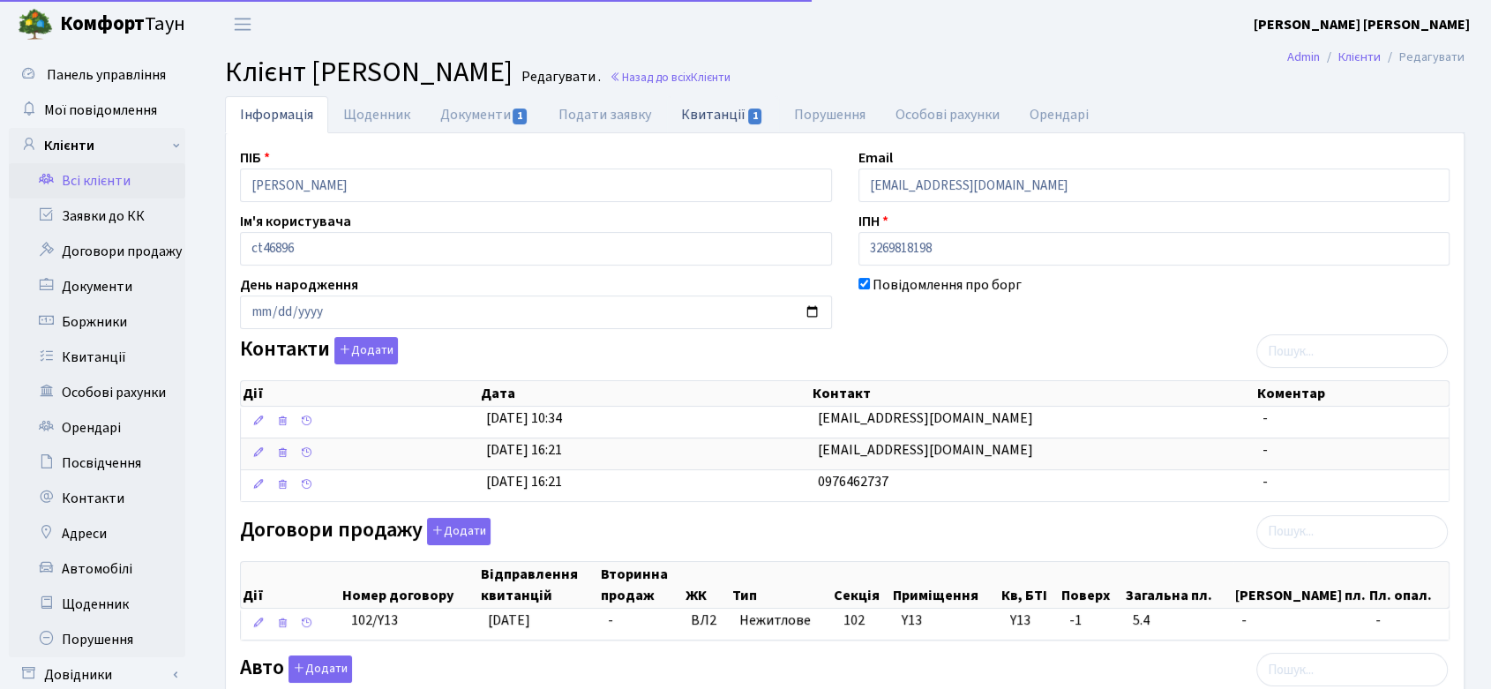
click at [696, 113] on link "Квитанції 1" at bounding box center [722, 114] width 112 height 36
select select "25"
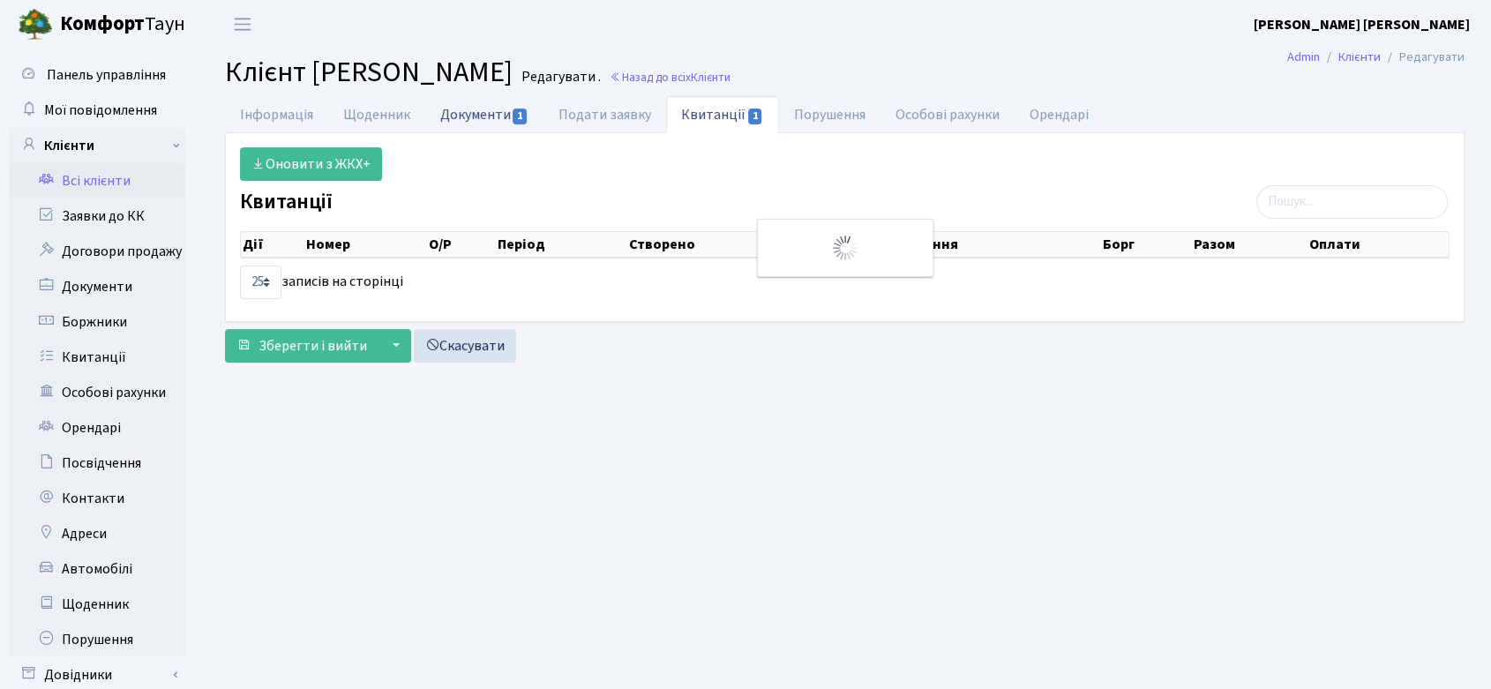
click at [498, 114] on link "Документи 1" at bounding box center [484, 114] width 118 height 36
select select "25"
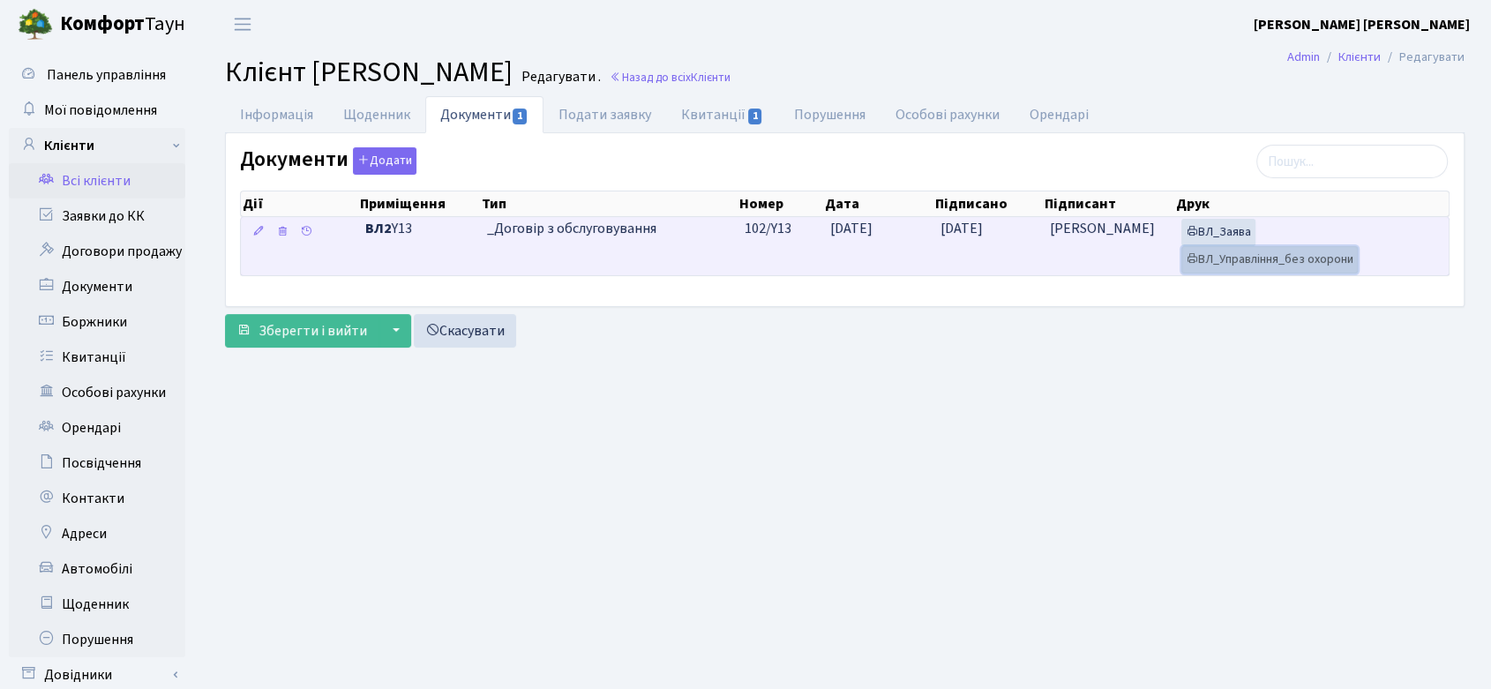
click at [1239, 253] on link "ВЛ_Управління_без охорони" at bounding box center [1269, 259] width 176 height 27
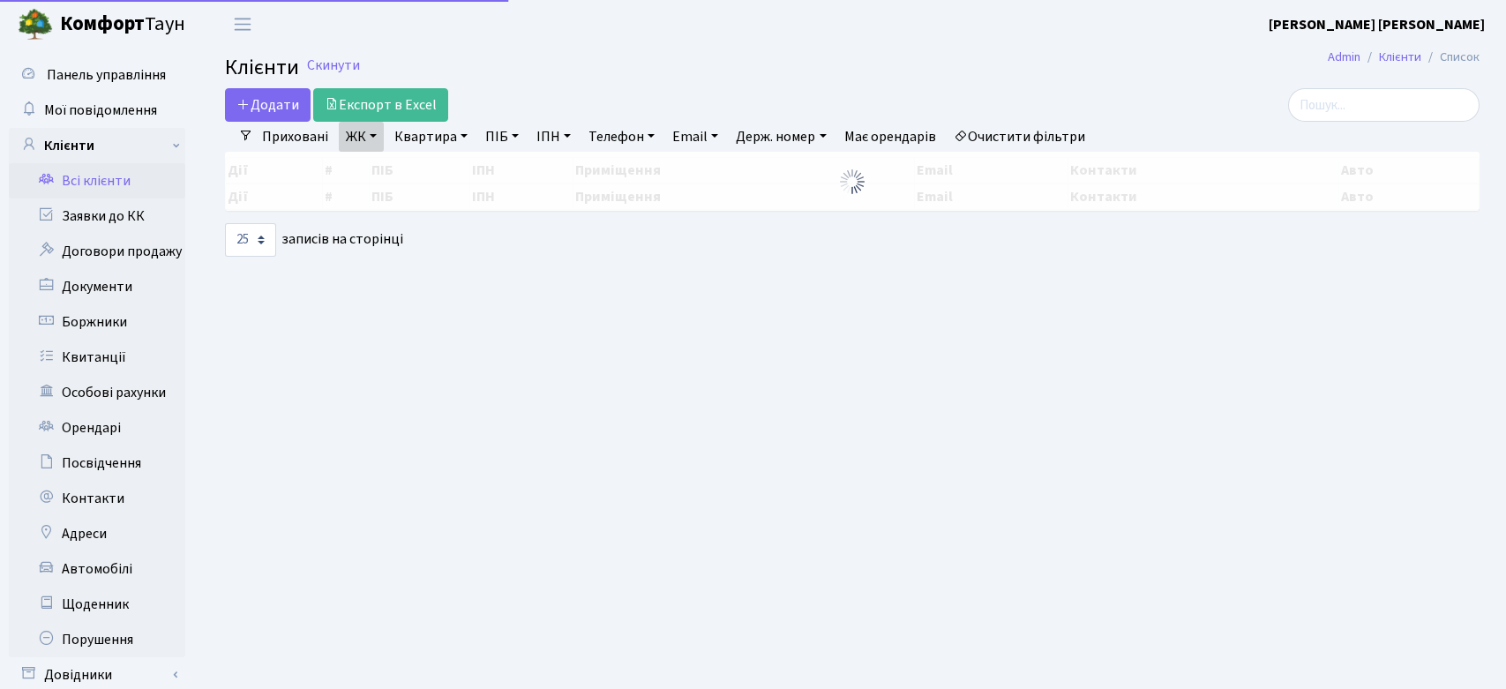
select select "25"
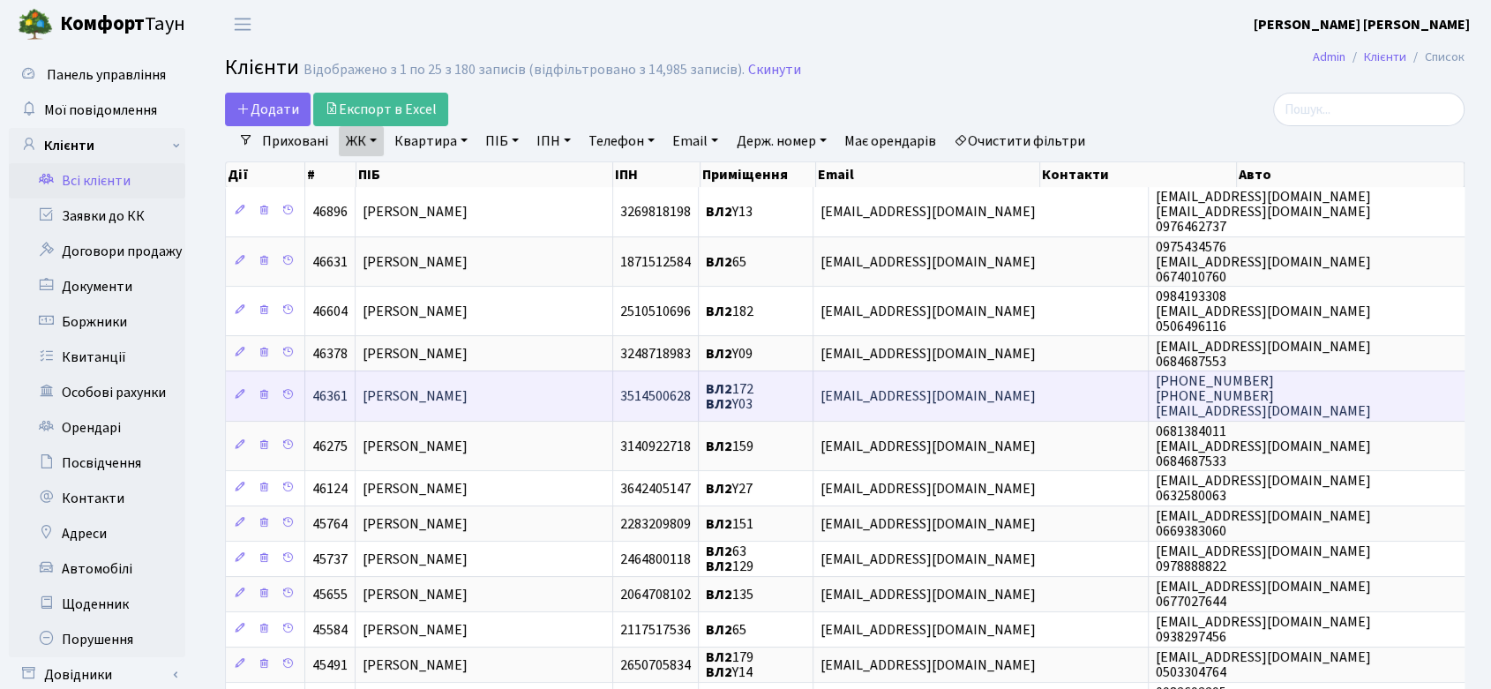
click at [431, 391] on span "[PERSON_NAME]" at bounding box center [415, 395] width 105 height 19
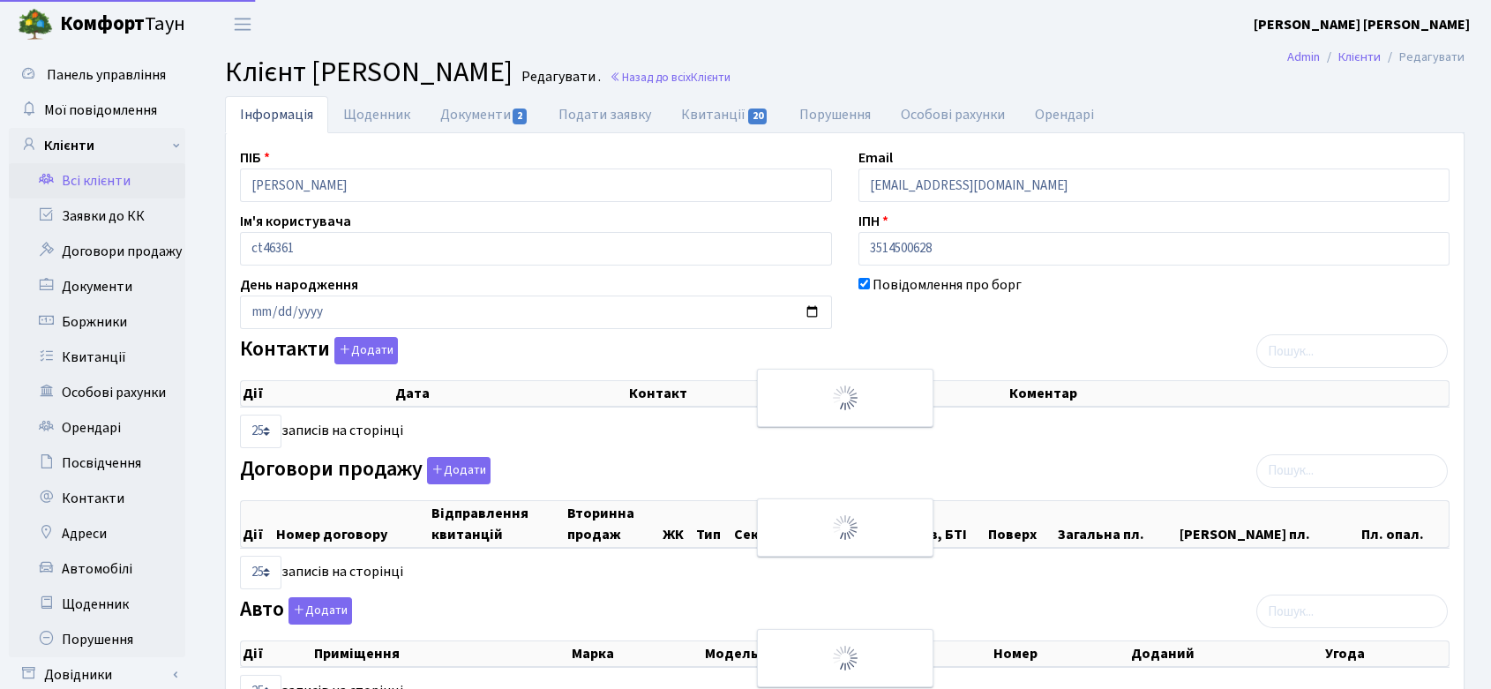
select select "25"
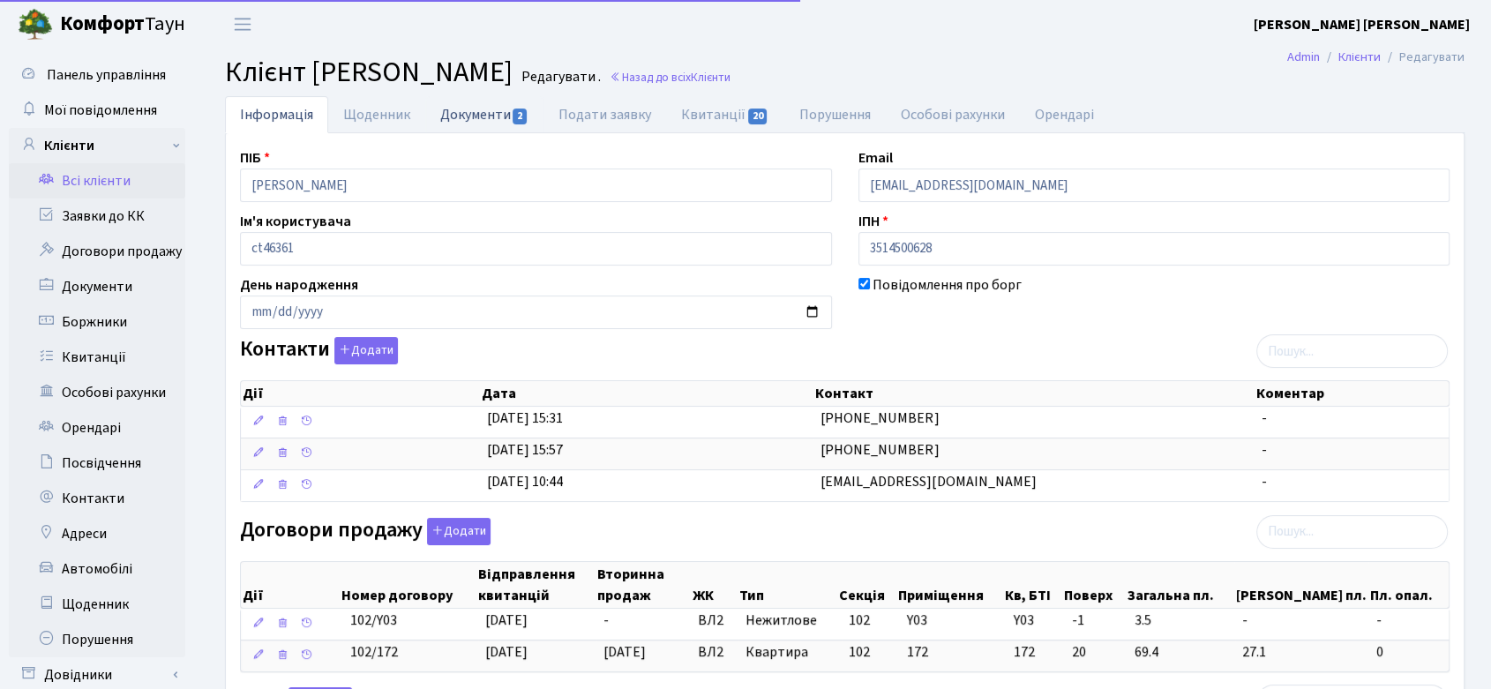
click at [499, 106] on link "Документи 2" at bounding box center [484, 114] width 118 height 36
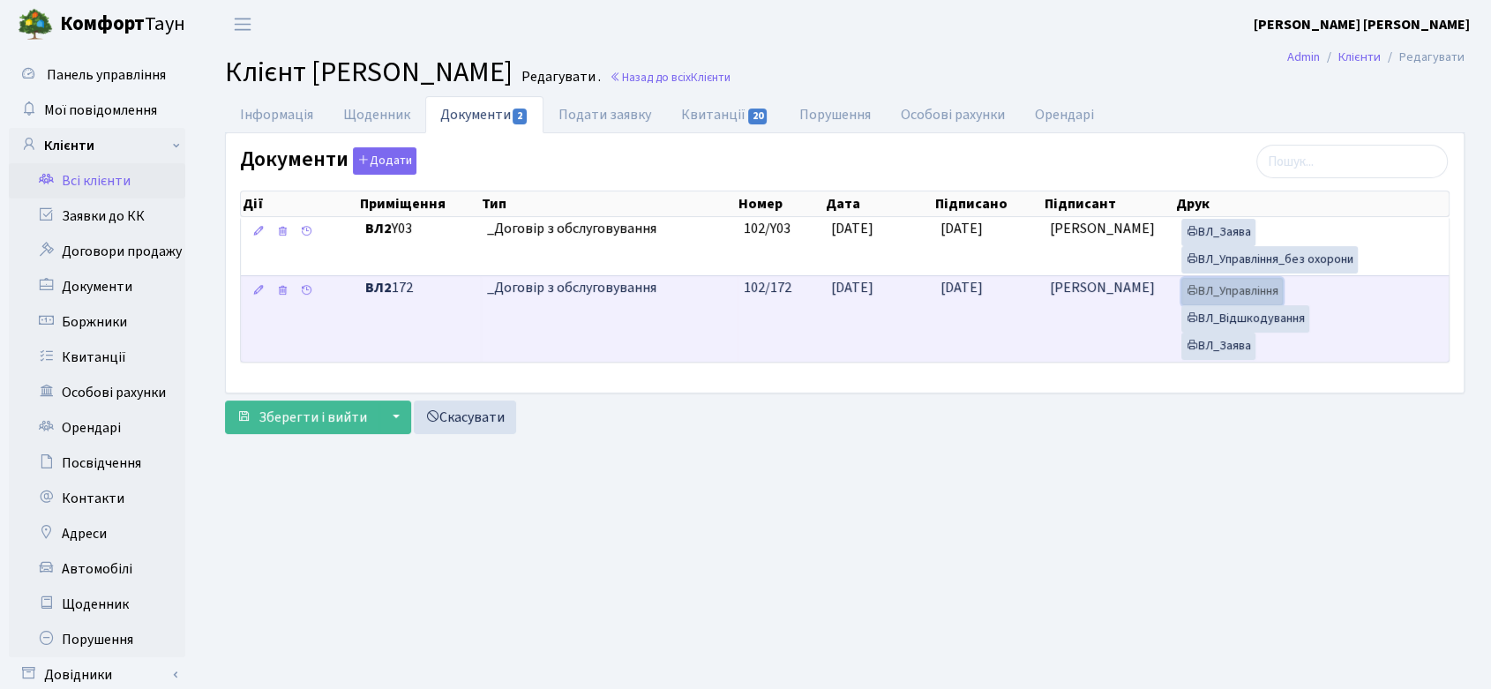
click at [1256, 289] on link "ВЛ_Управління" at bounding box center [1231, 291] width 101 height 27
